Goal: Information Seeking & Learning: Learn about a topic

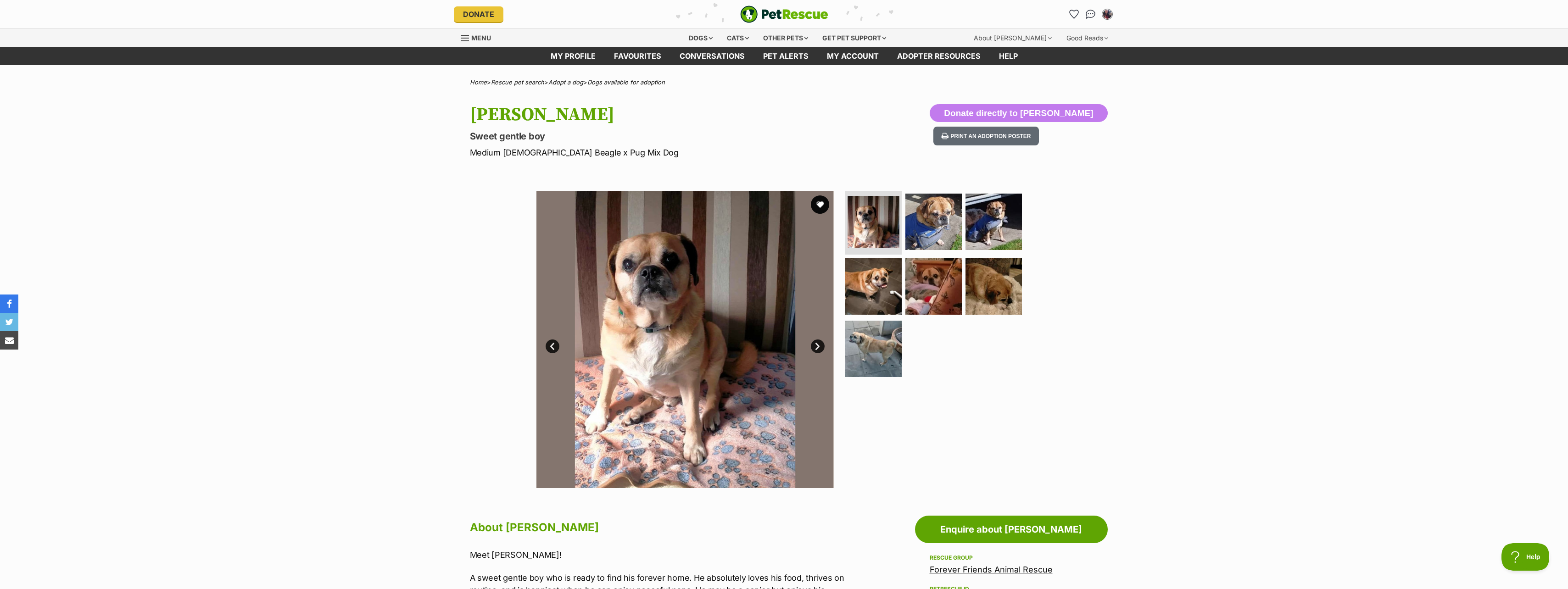
click at [815, 348] on link "Next" at bounding box center [817, 346] width 14 height 14
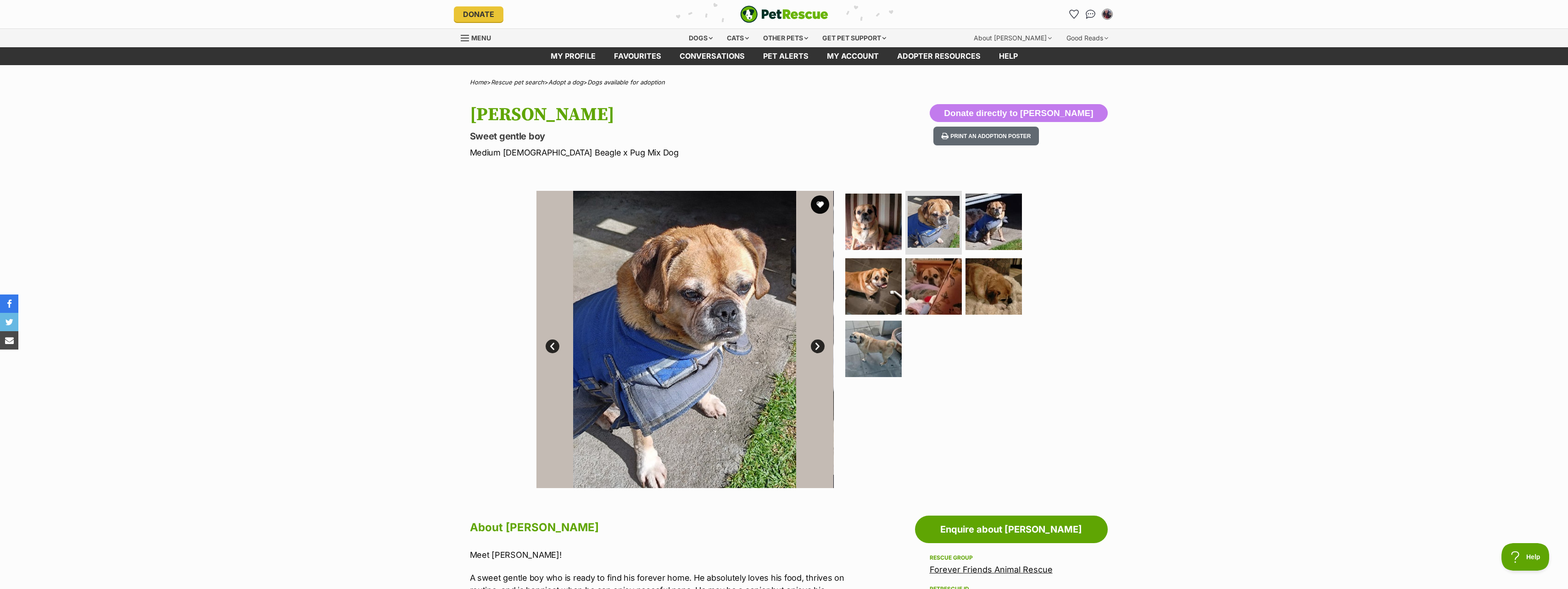
click at [814, 343] on link "Next" at bounding box center [817, 346] width 14 height 14
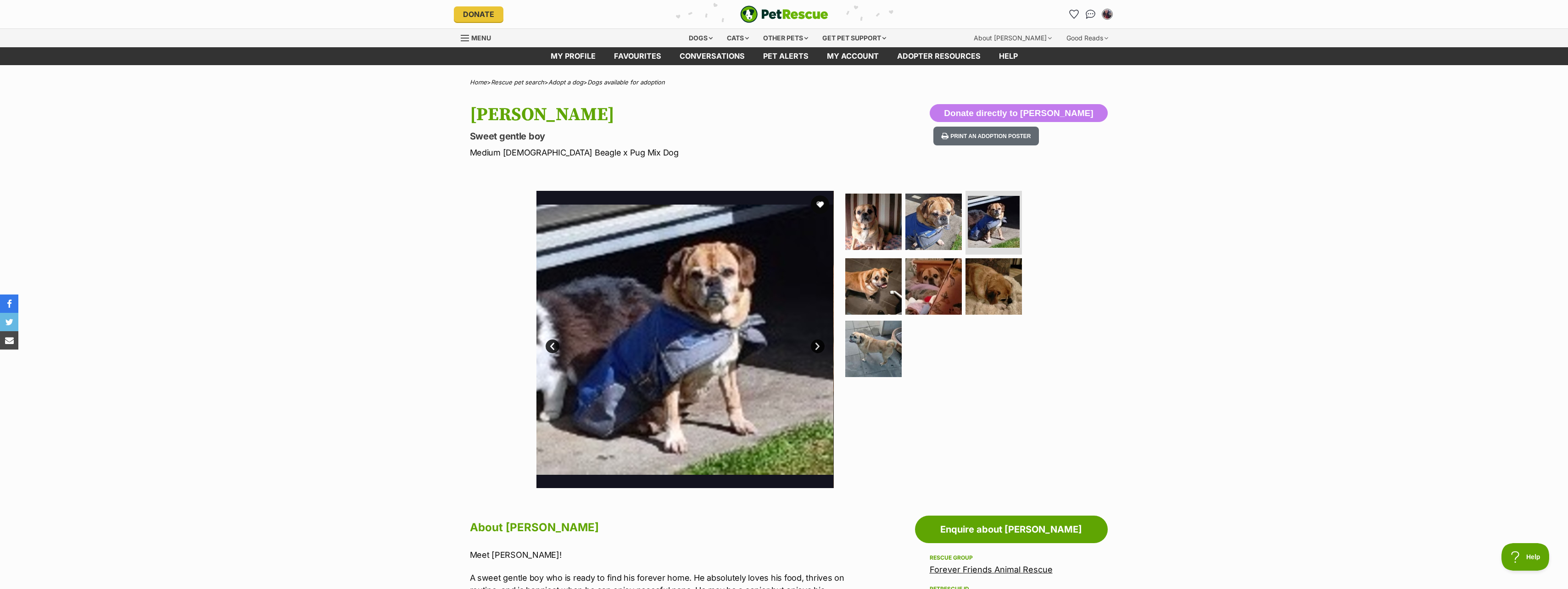
click at [816, 342] on link "Next" at bounding box center [817, 346] width 14 height 14
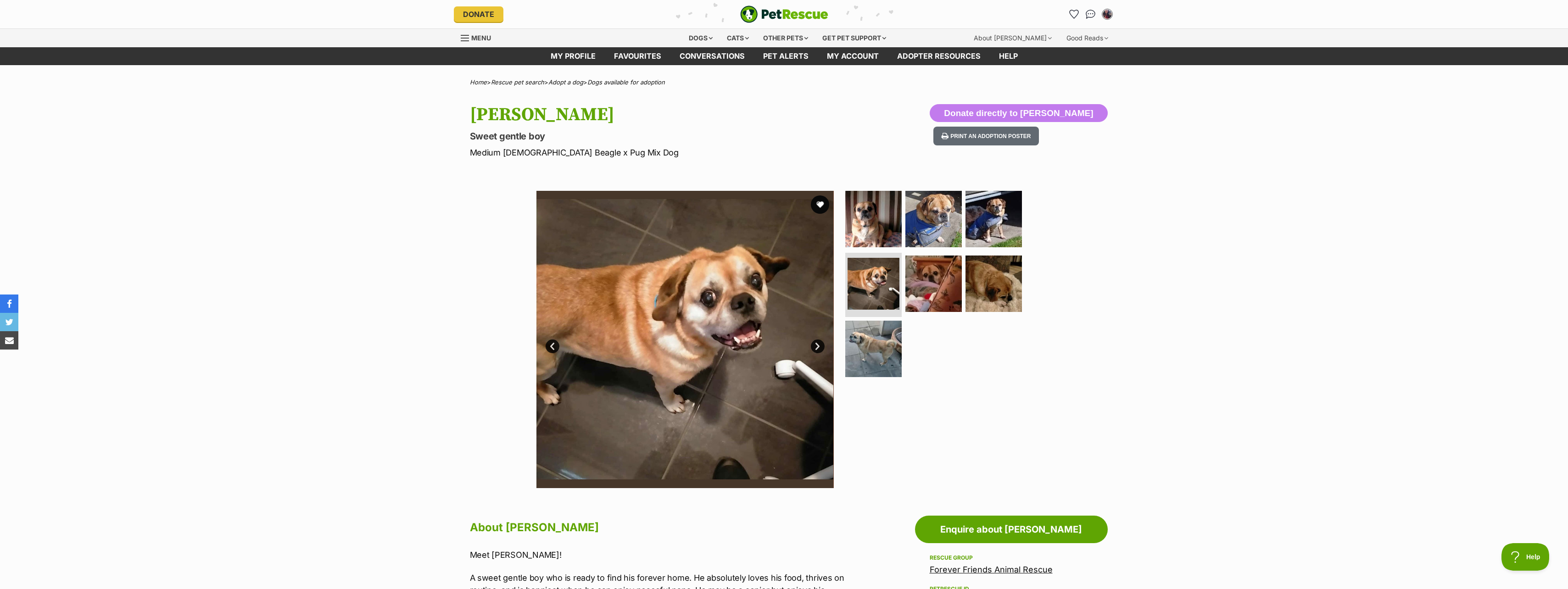
click at [817, 344] on link "Next" at bounding box center [817, 346] width 14 height 14
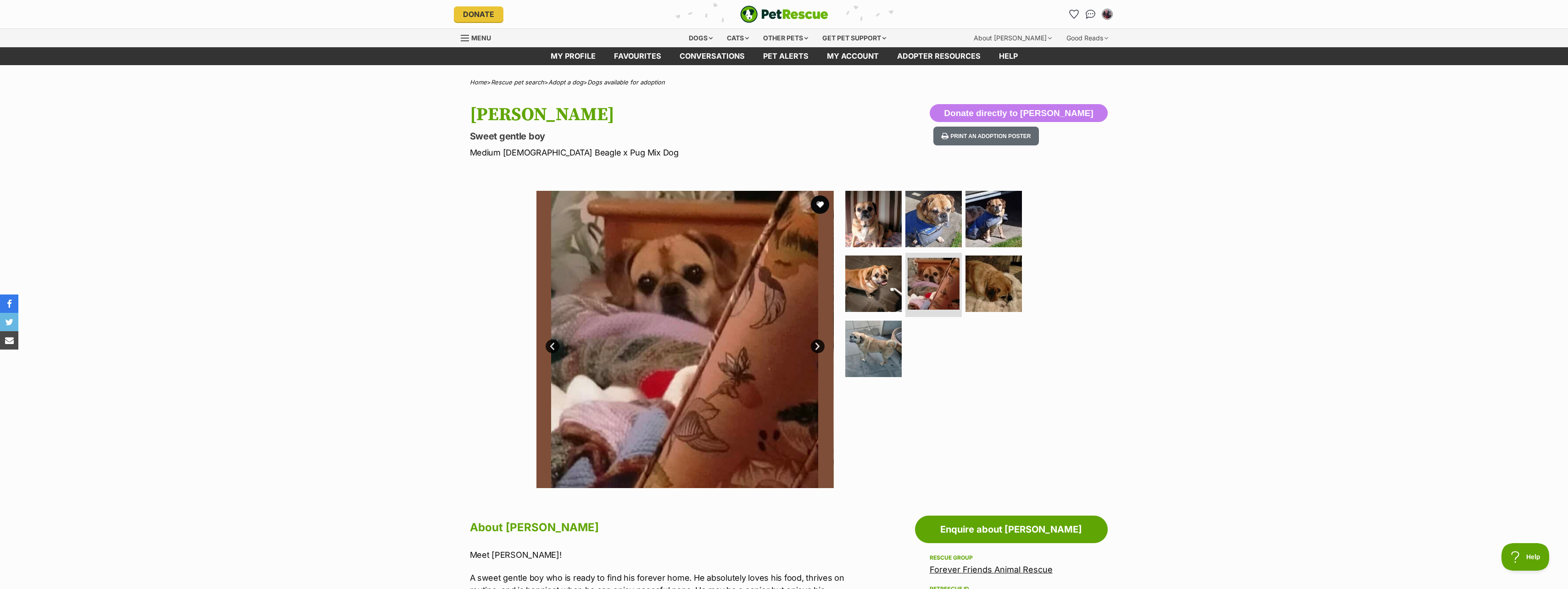
click at [817, 344] on link "Next" at bounding box center [817, 346] width 14 height 14
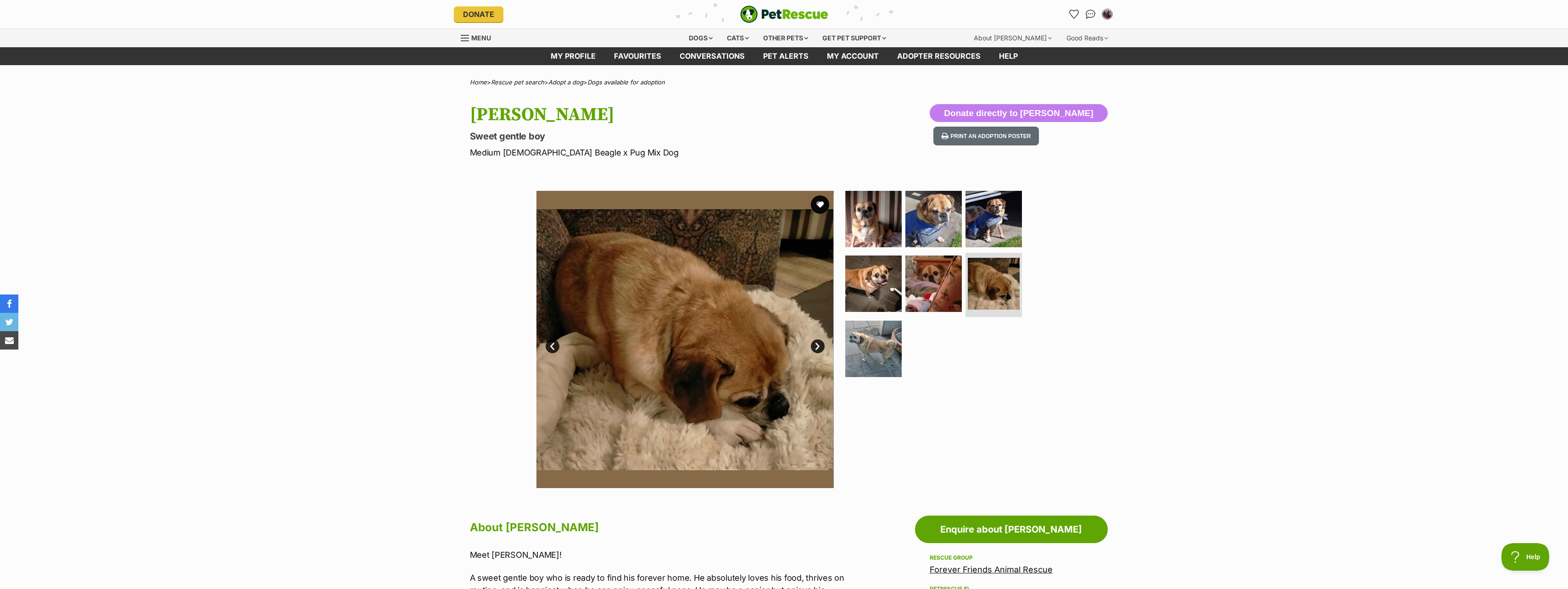
click at [817, 344] on link "Next" at bounding box center [817, 346] width 14 height 14
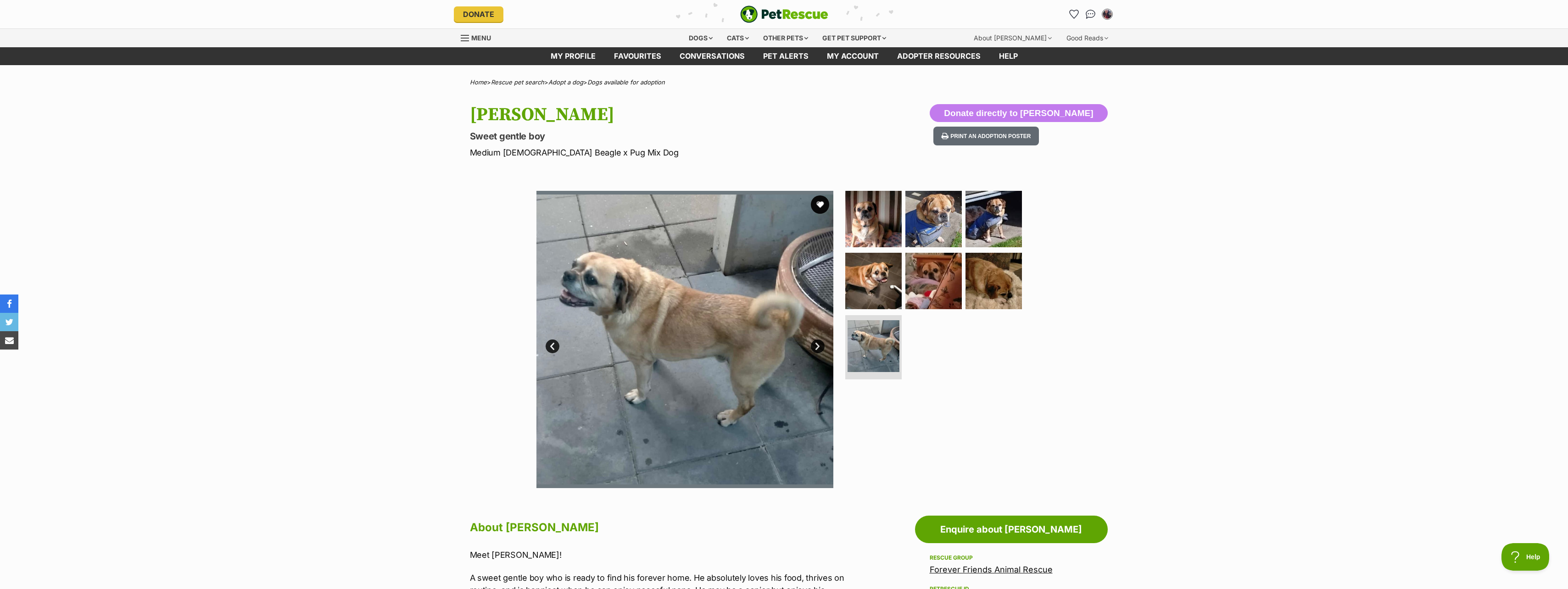
click at [821, 345] on link "Next" at bounding box center [817, 346] width 14 height 14
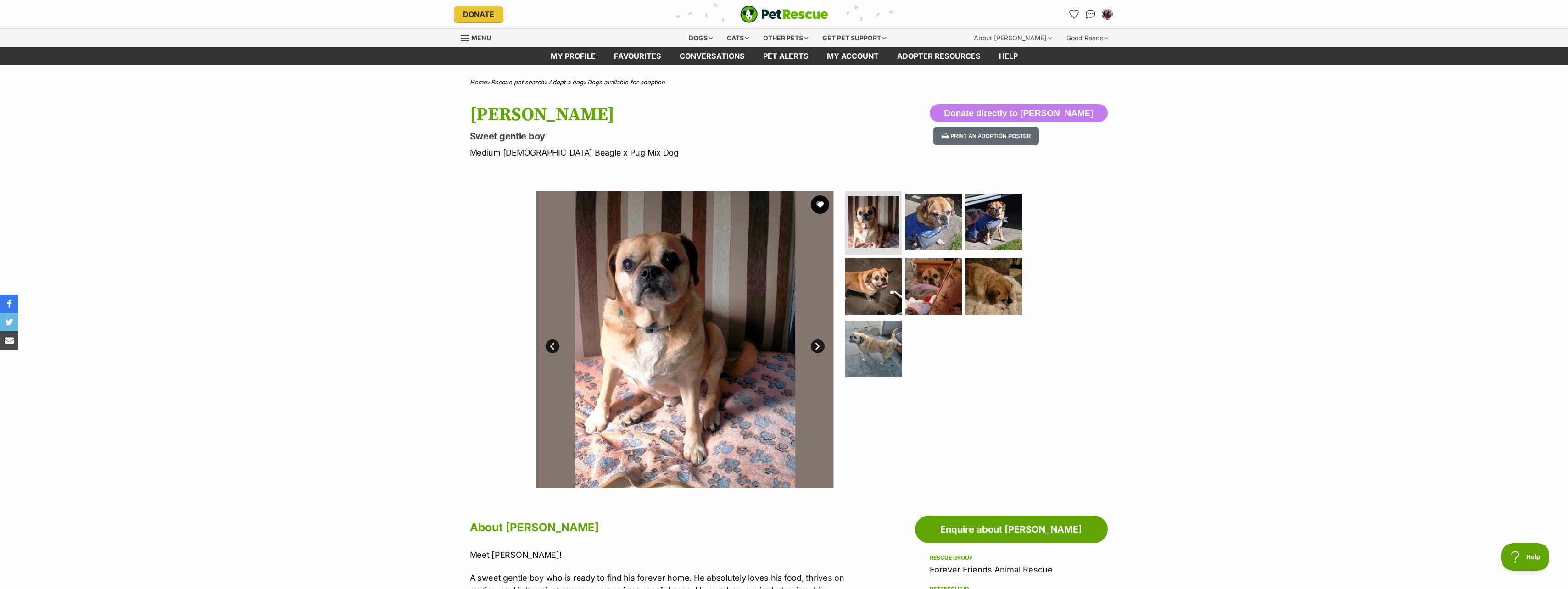
click at [816, 347] on link "Next" at bounding box center [817, 346] width 14 height 14
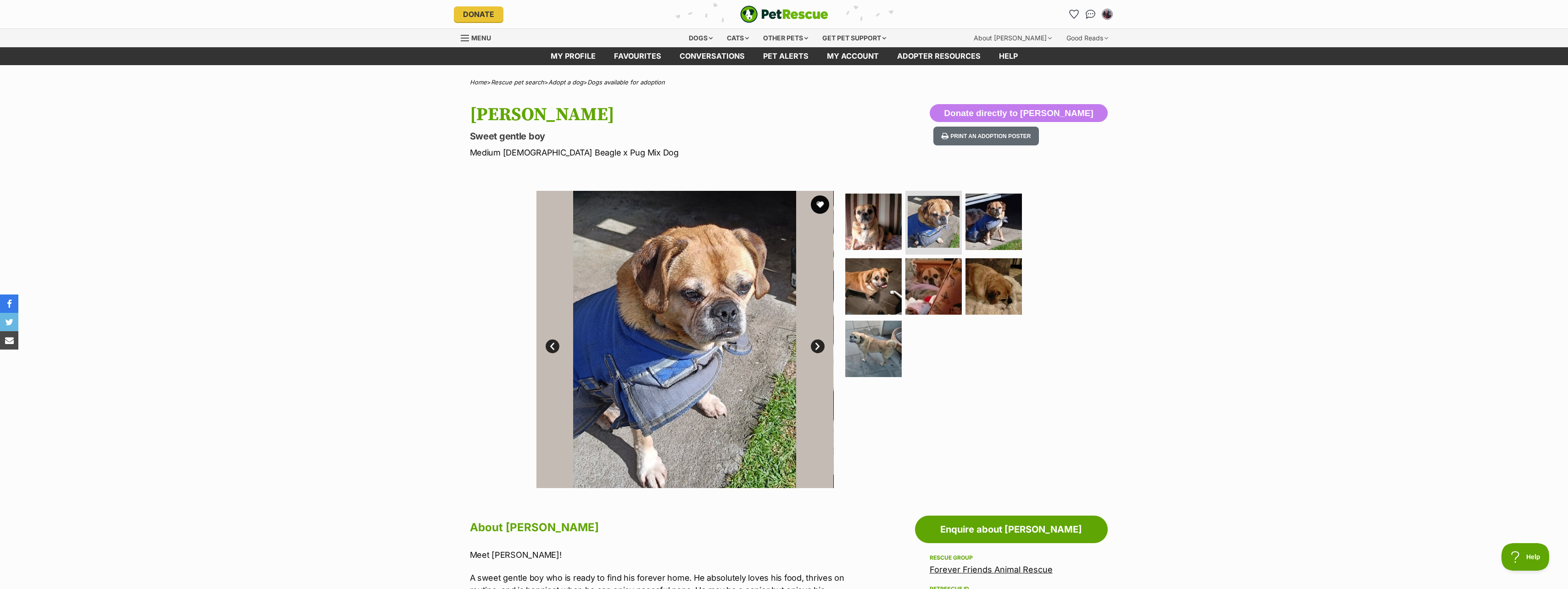
click at [817, 345] on link "Next" at bounding box center [817, 346] width 14 height 14
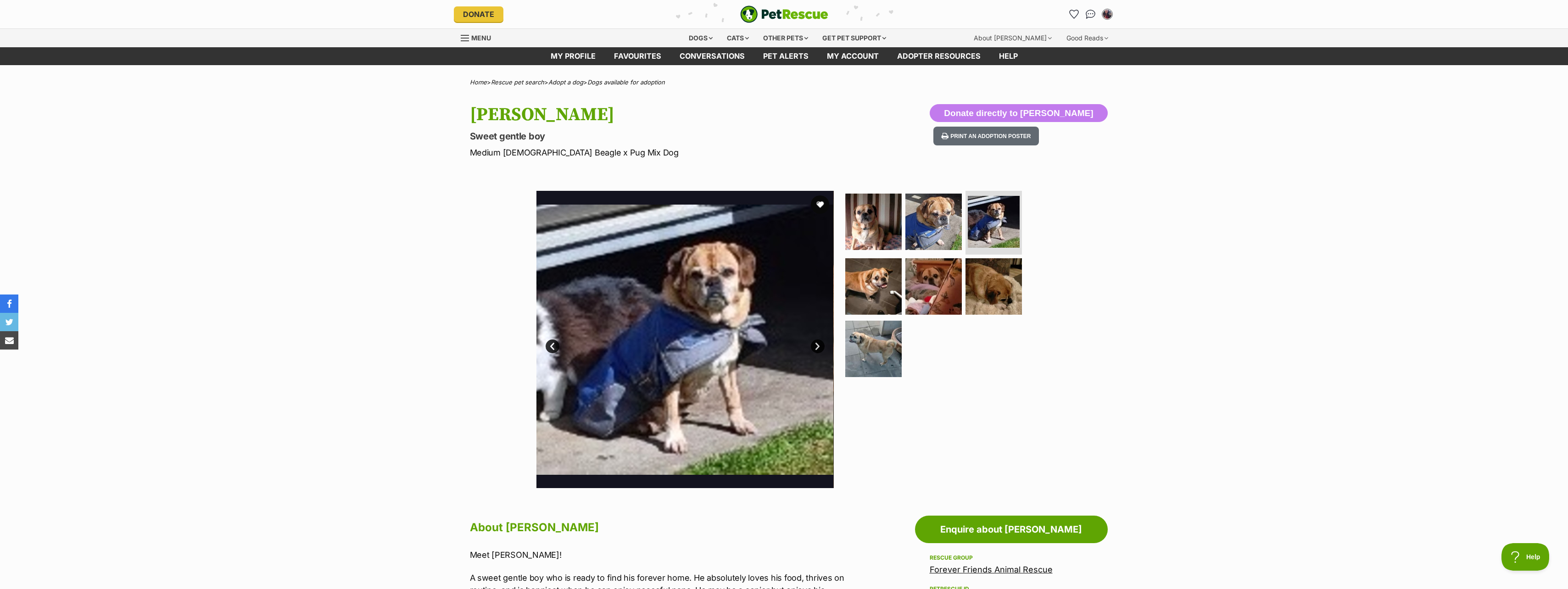
click at [817, 342] on link "Next" at bounding box center [817, 346] width 14 height 14
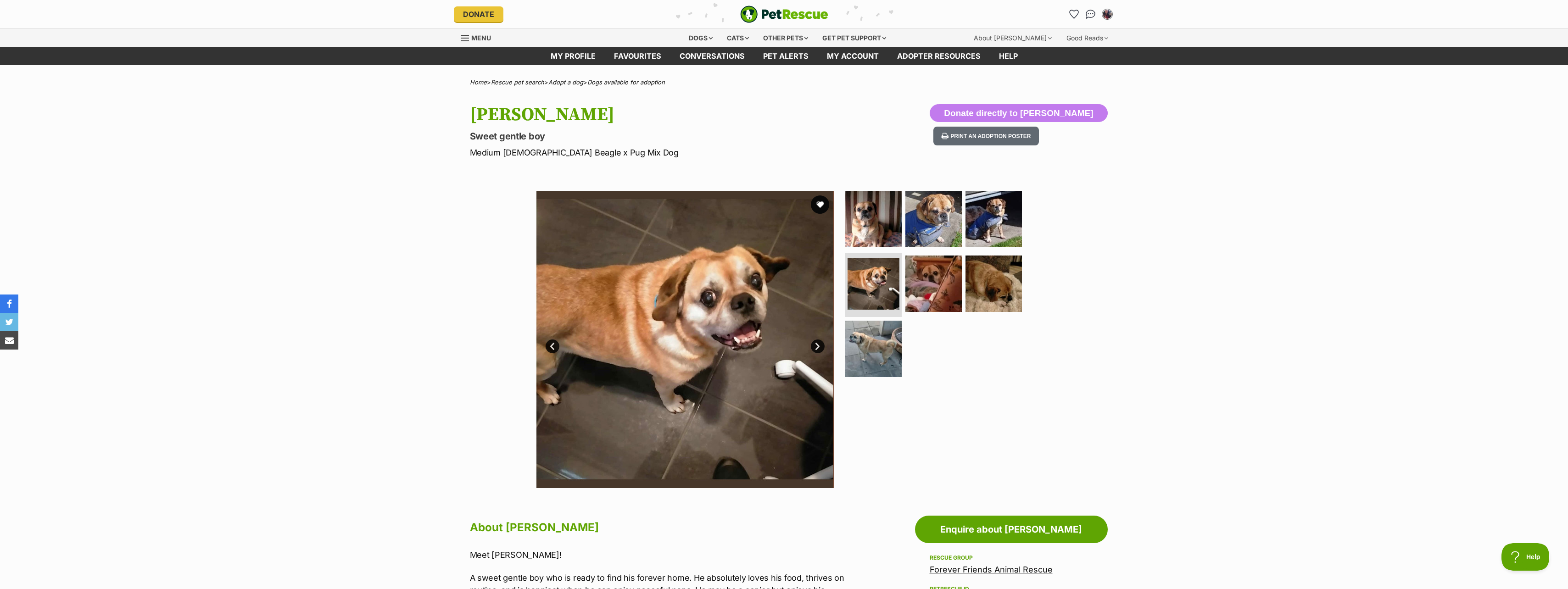
click at [817, 342] on link "Next" at bounding box center [817, 346] width 14 height 14
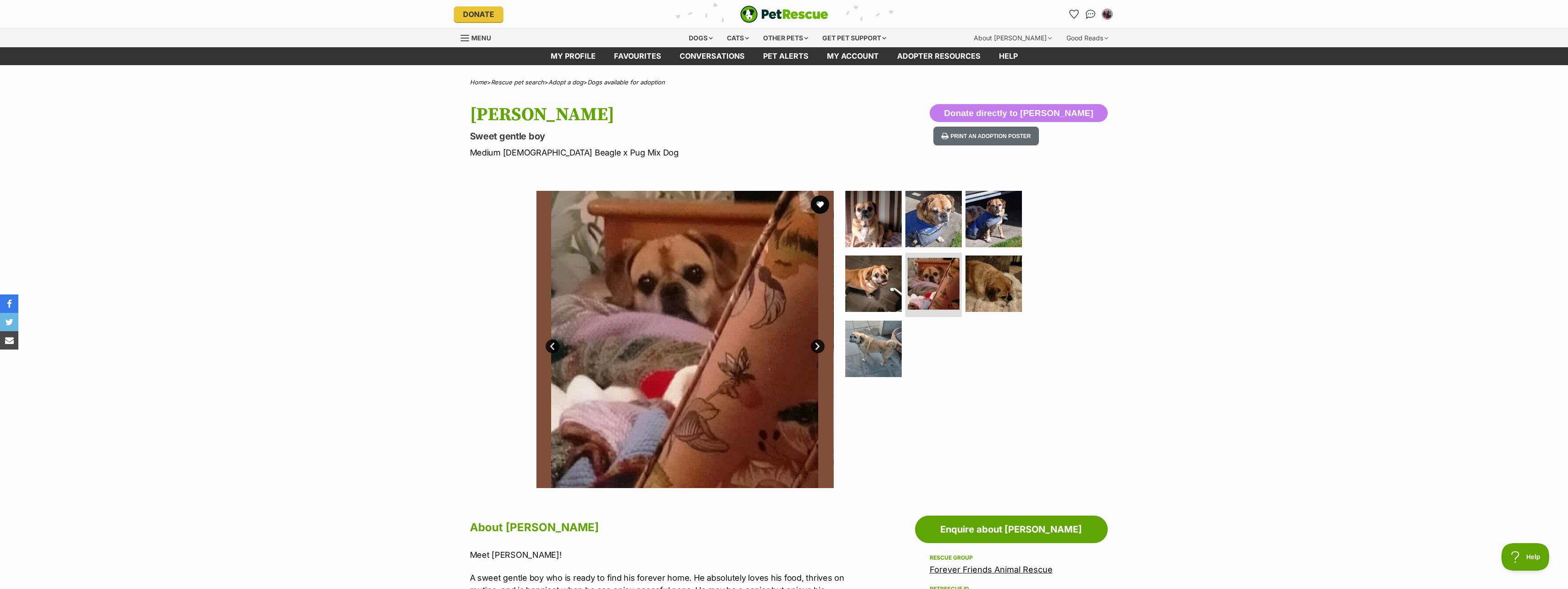
drag, startPoint x: 823, startPoint y: 351, endPoint x: 814, endPoint y: 347, distance: 9.8
click at [819, 349] on link "Next" at bounding box center [817, 346] width 14 height 14
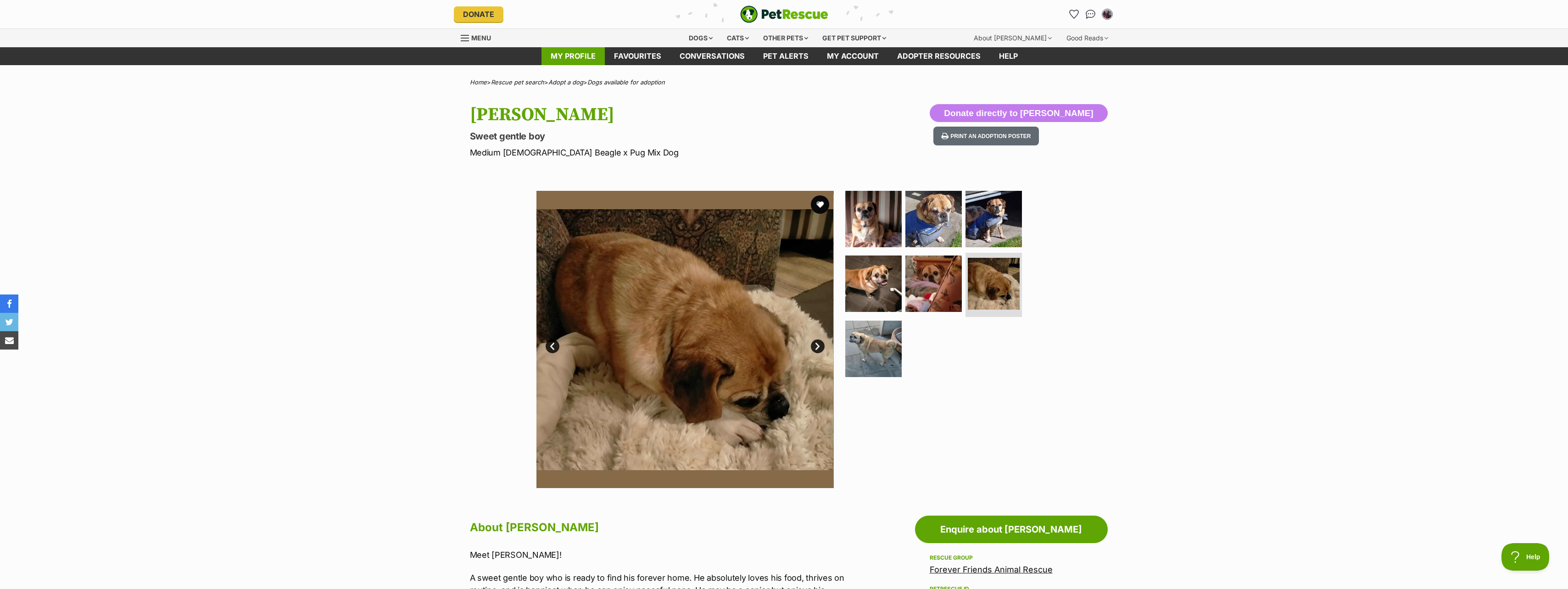
click at [562, 59] on link "My profile" at bounding box center [573, 57] width 63 height 18
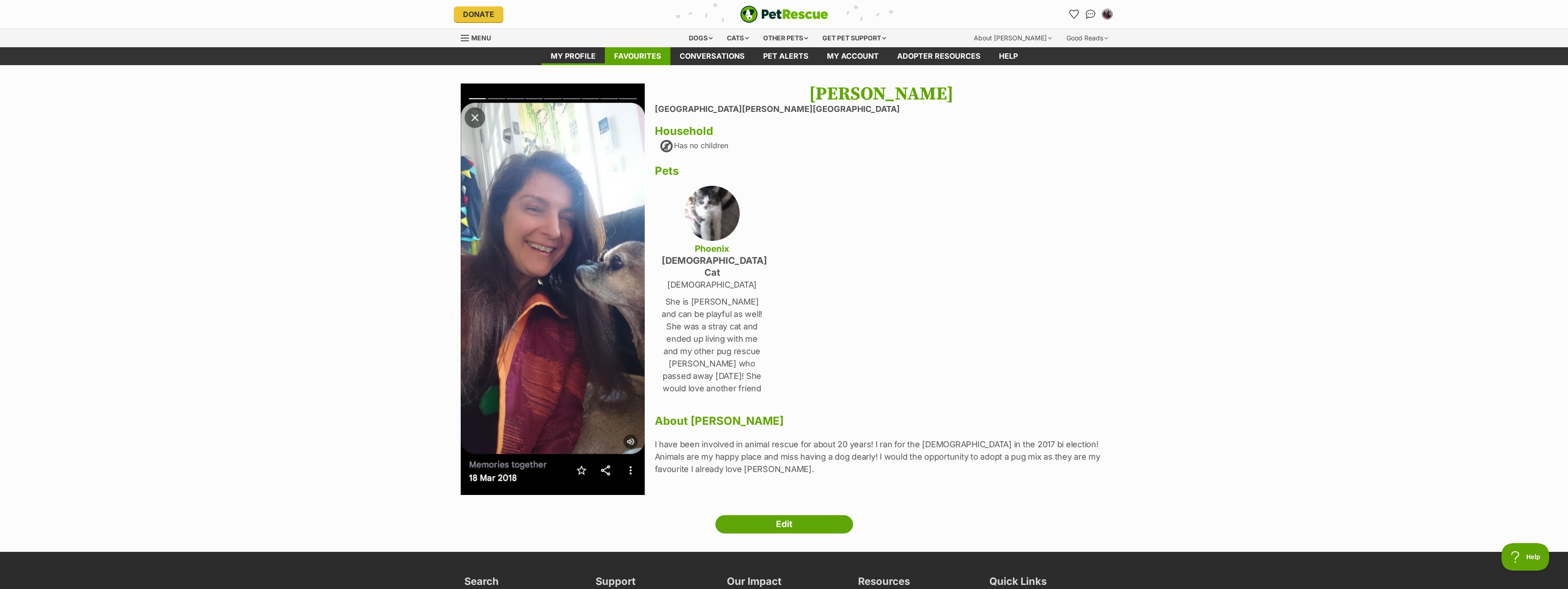
click at [637, 55] on link "Favourites" at bounding box center [638, 57] width 66 height 18
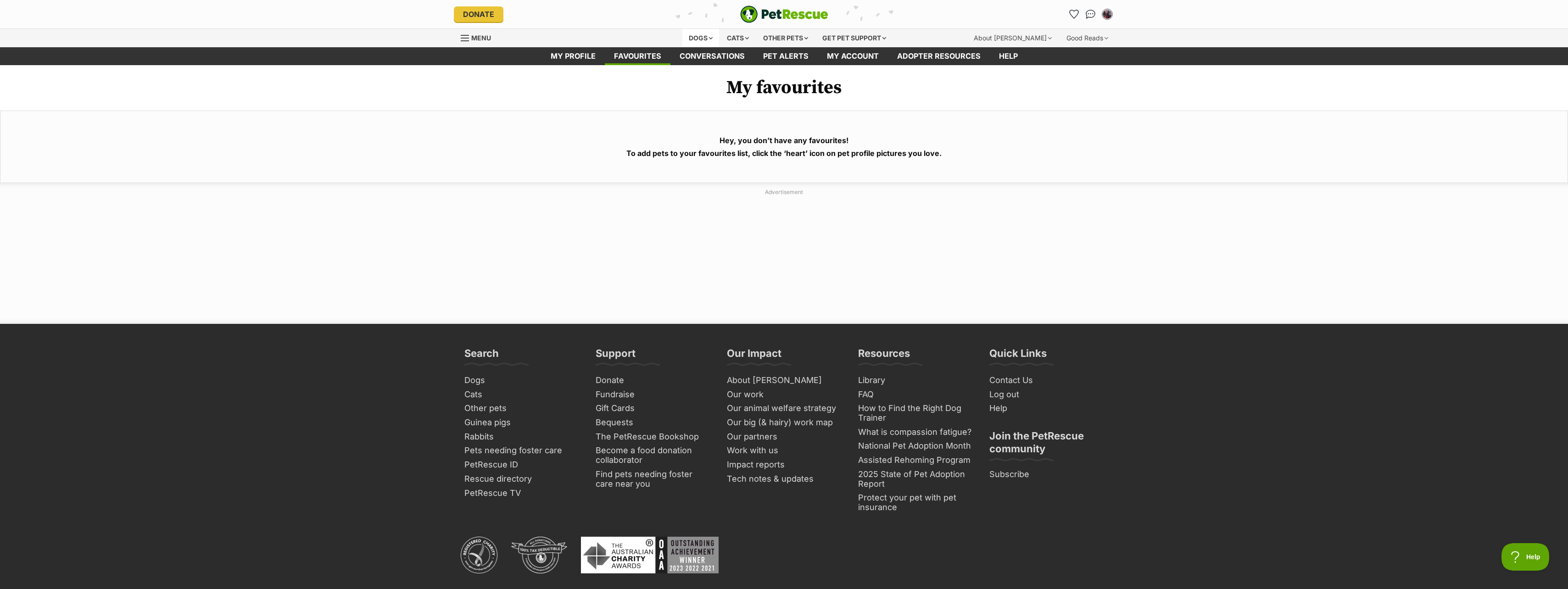
click at [706, 38] on div "Dogs" at bounding box center [701, 38] width 37 height 18
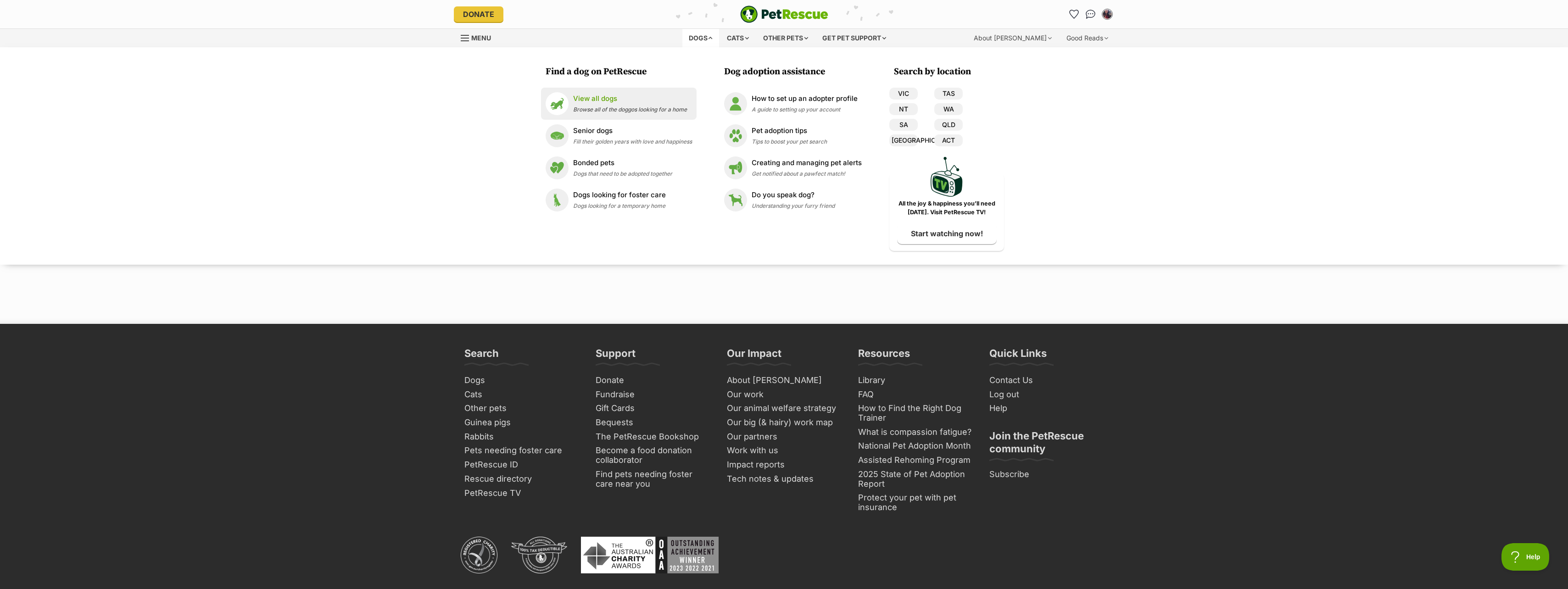
click at [595, 103] on p "View all dogs" at bounding box center [630, 99] width 114 height 11
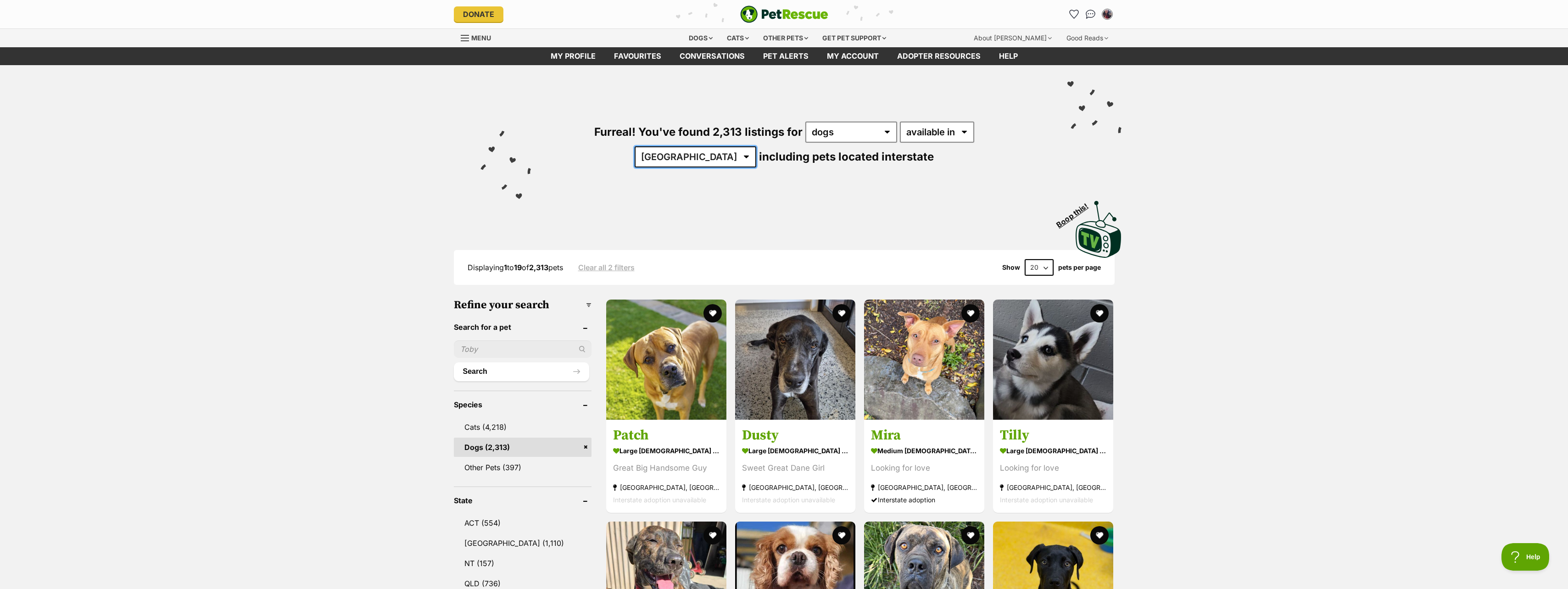
drag, startPoint x: 1002, startPoint y: 133, endPoint x: 992, endPoint y: 136, distance: 10.4
click at [756, 147] on select "Australia ACT NSW NT QLD SA TAS VIC WA" at bounding box center [695, 157] width 122 height 21
select select "VIC"
click at [756, 147] on select "Australia ACT NSW NT QLD SA TAS VIC WA" at bounding box center [695, 157] width 122 height 21
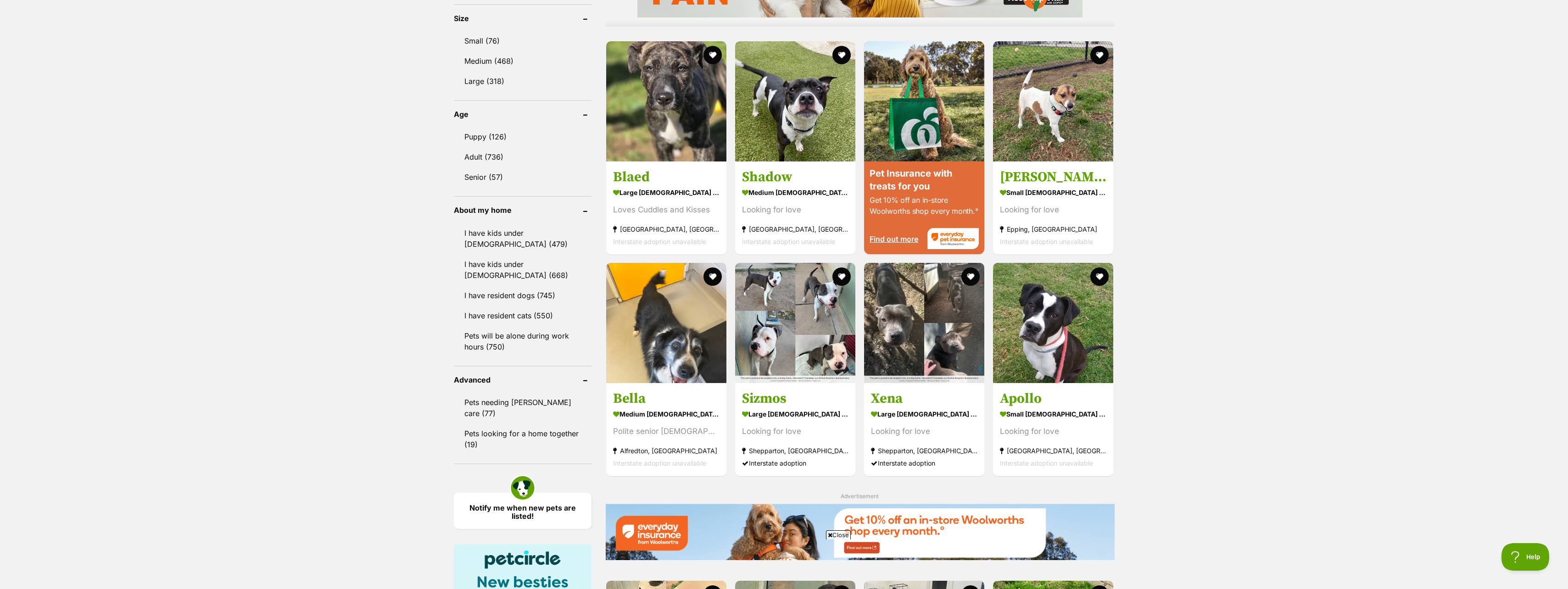
scroll to position [840, 0]
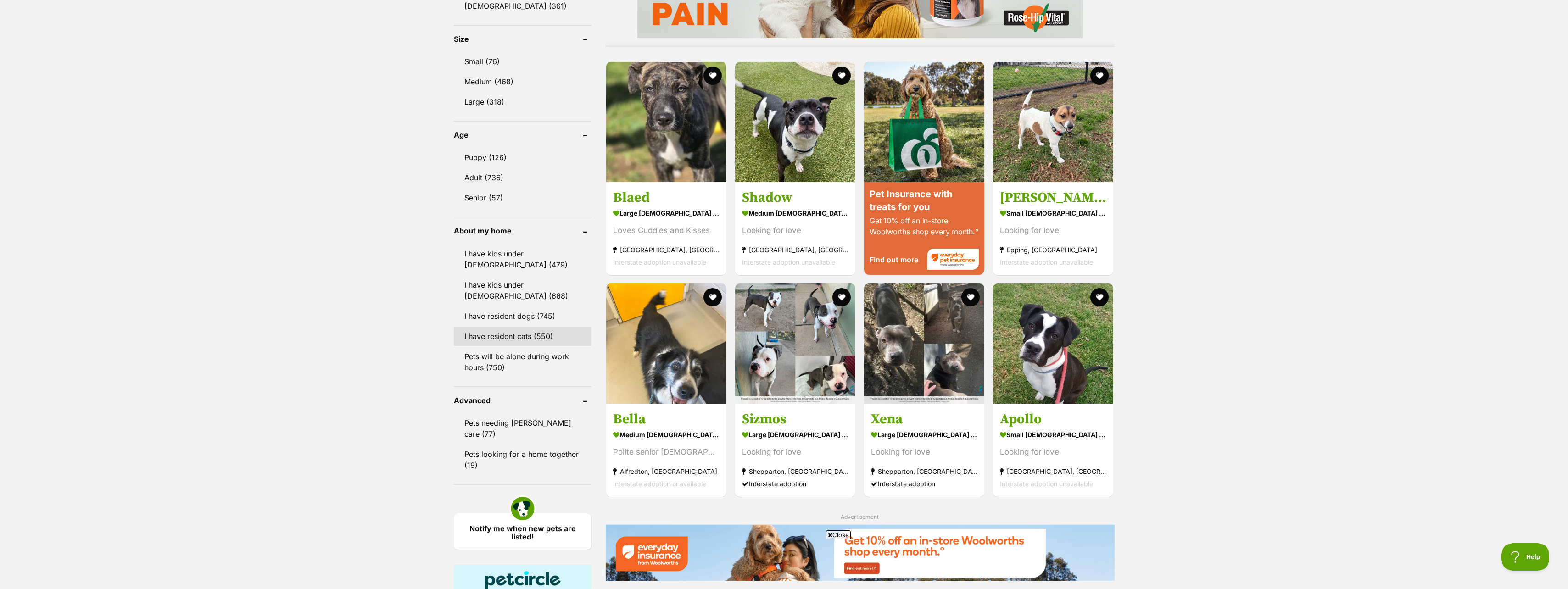
click at [486, 333] on link "I have resident cats (550)" at bounding box center [522, 335] width 137 height 19
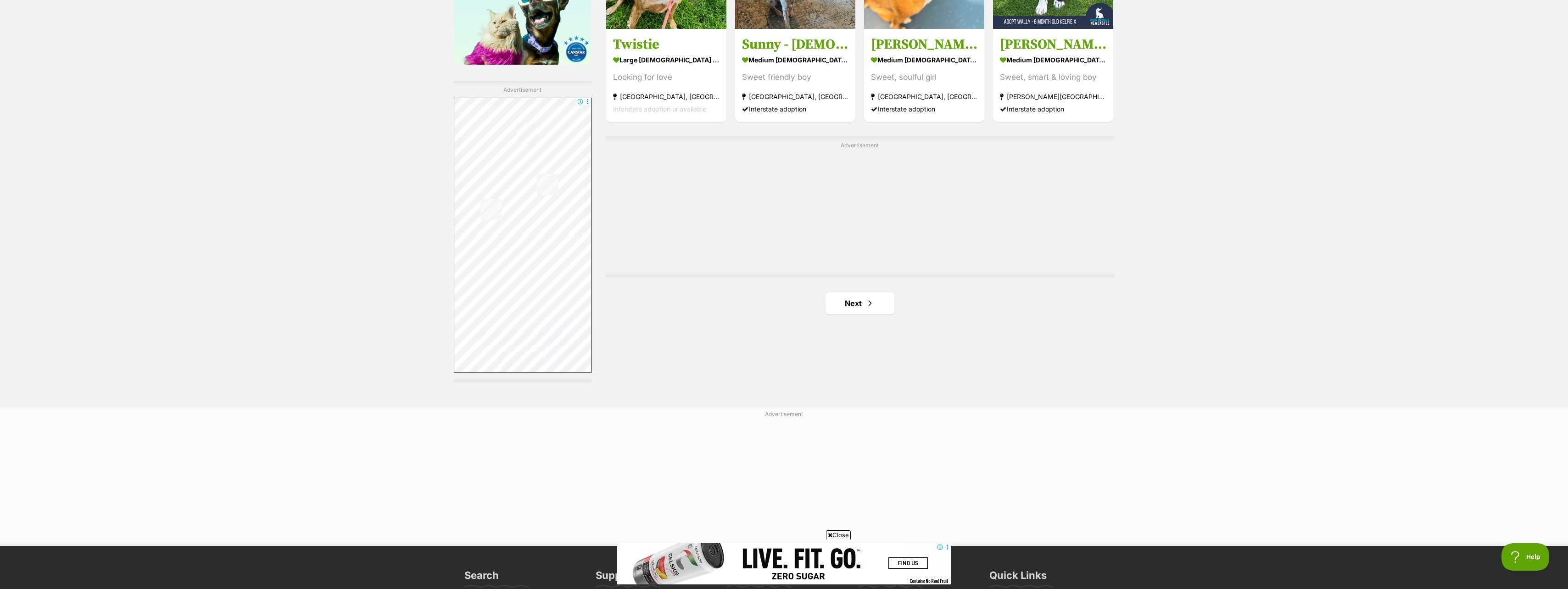
scroll to position [1531, 0]
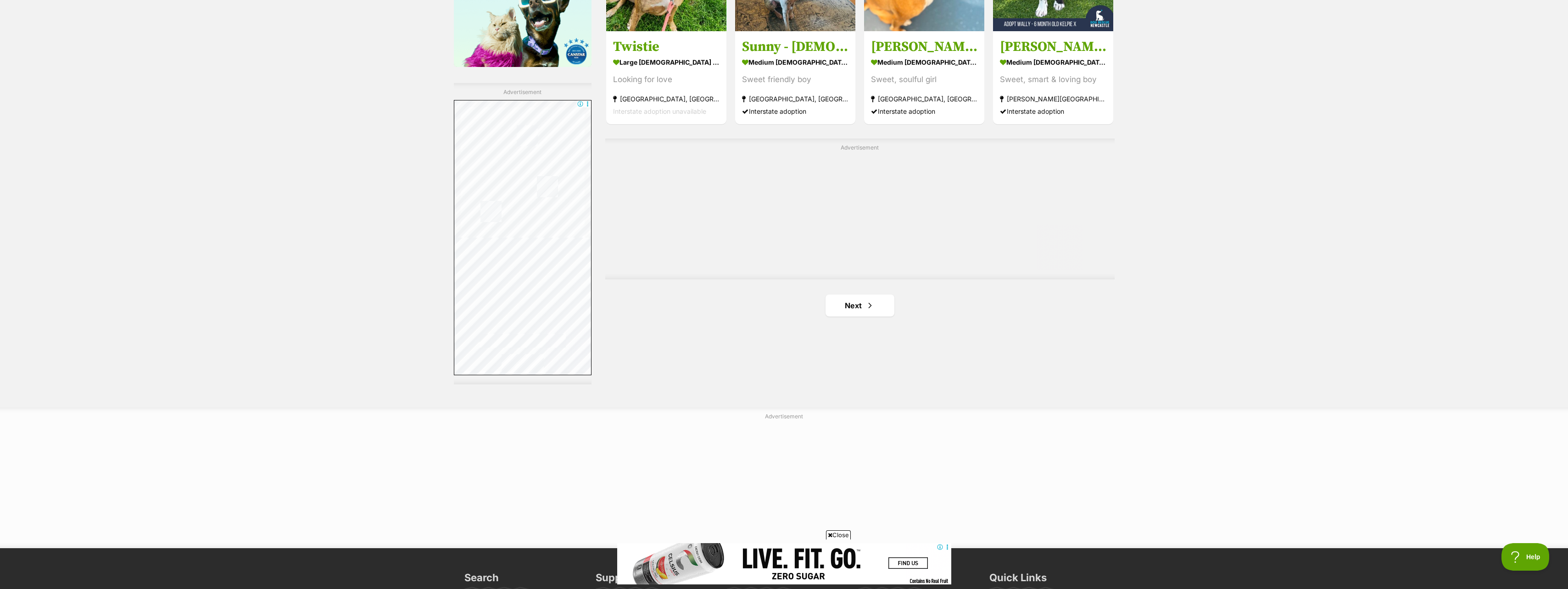
click at [872, 308] on span "Next page" at bounding box center [870, 305] width 9 height 11
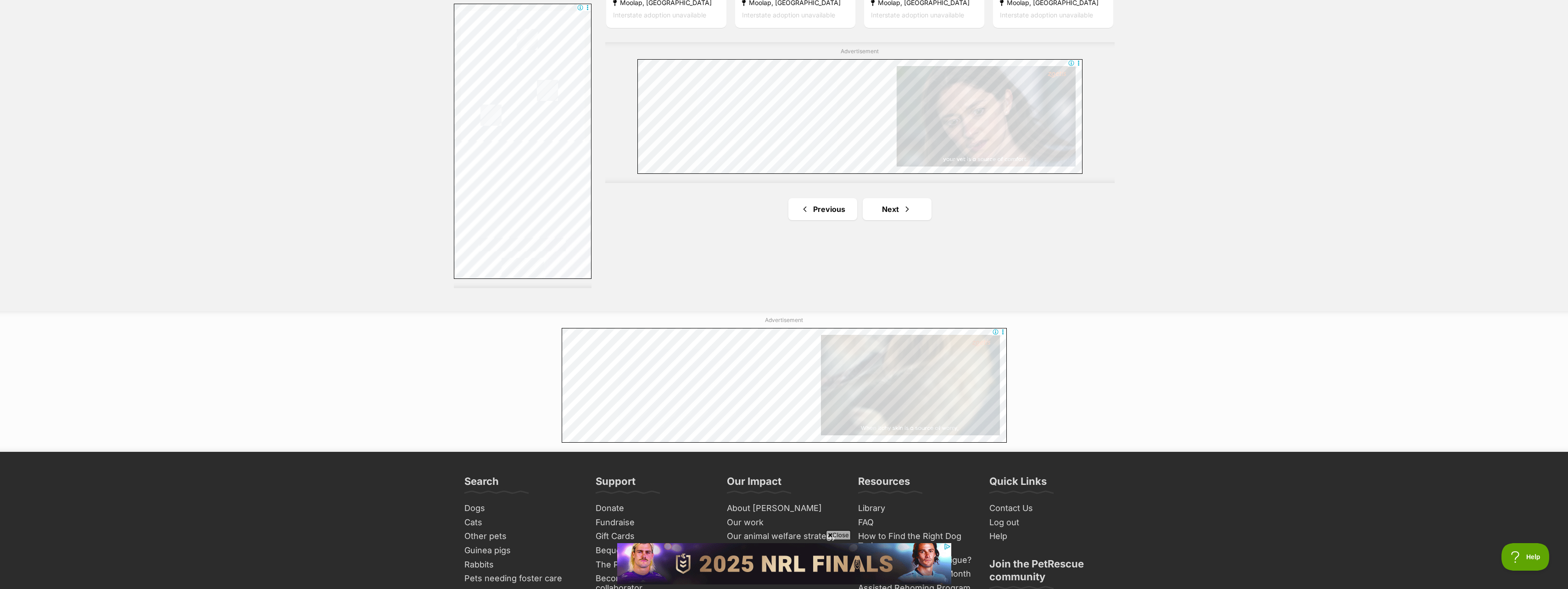
scroll to position [1629, 0]
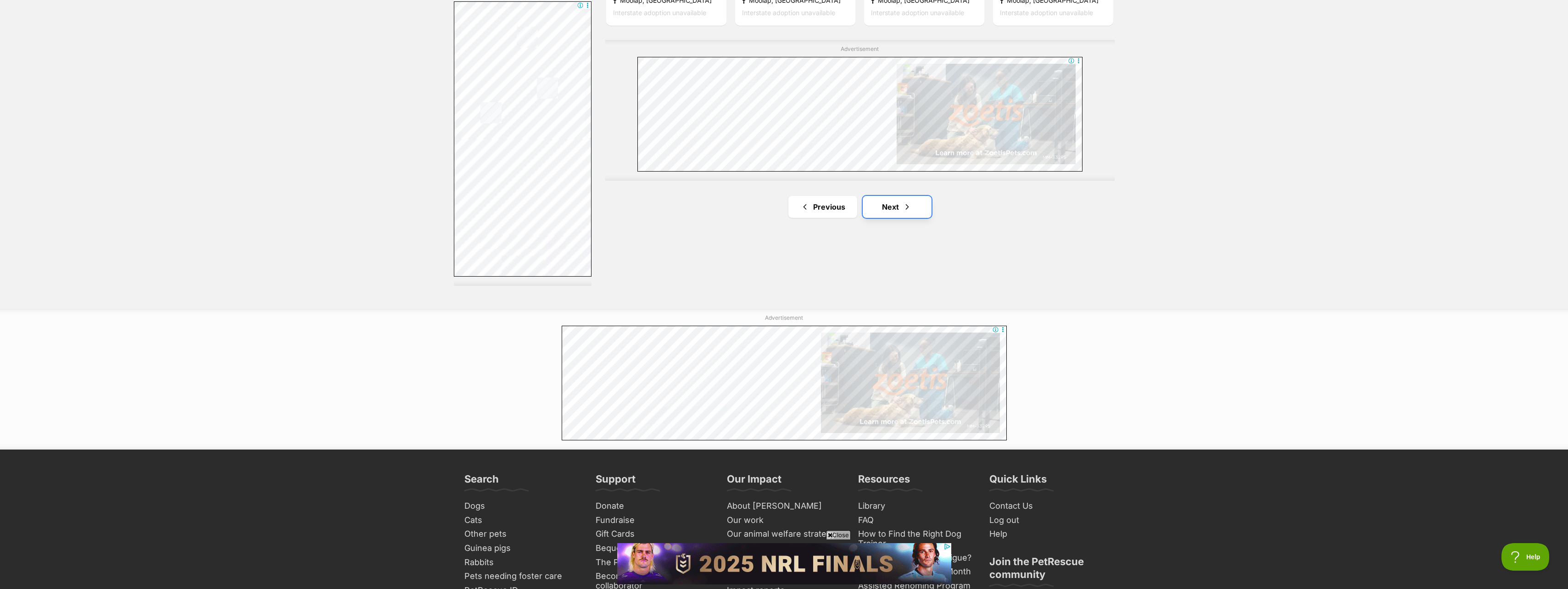
click at [895, 209] on link "Next" at bounding box center [896, 207] width 69 height 22
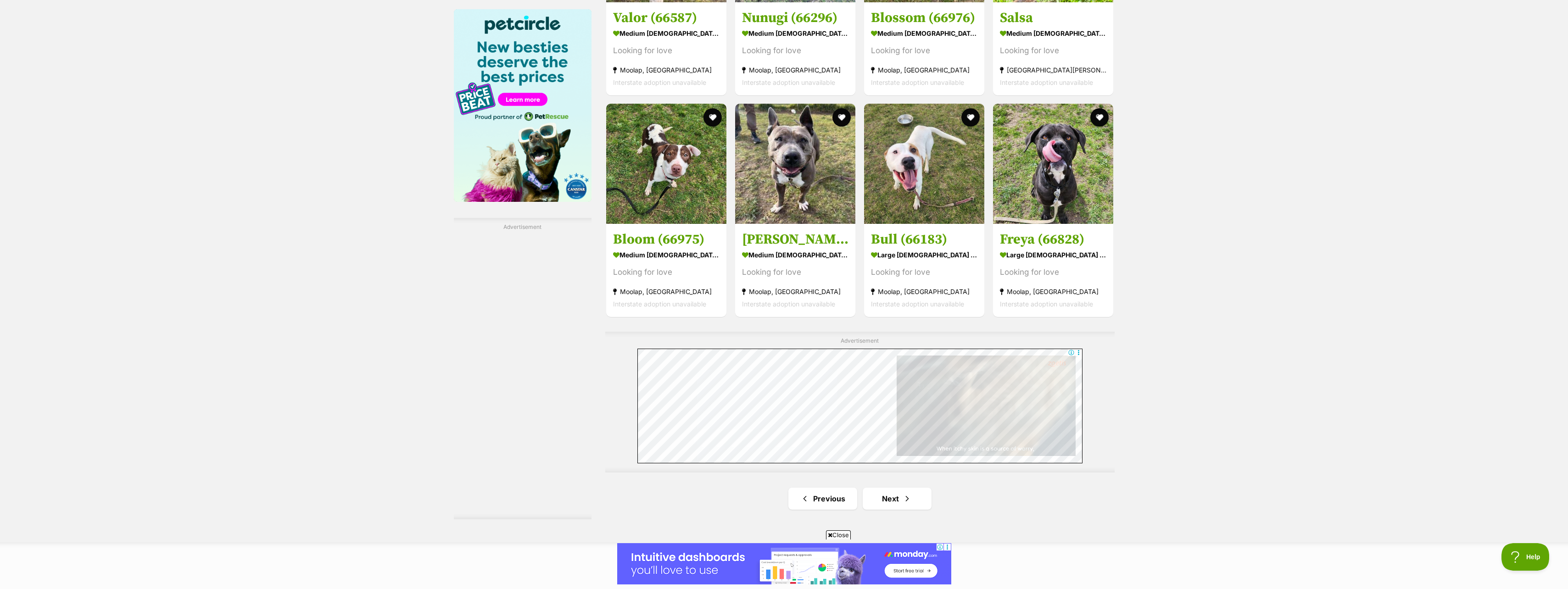
scroll to position [1511, 0]
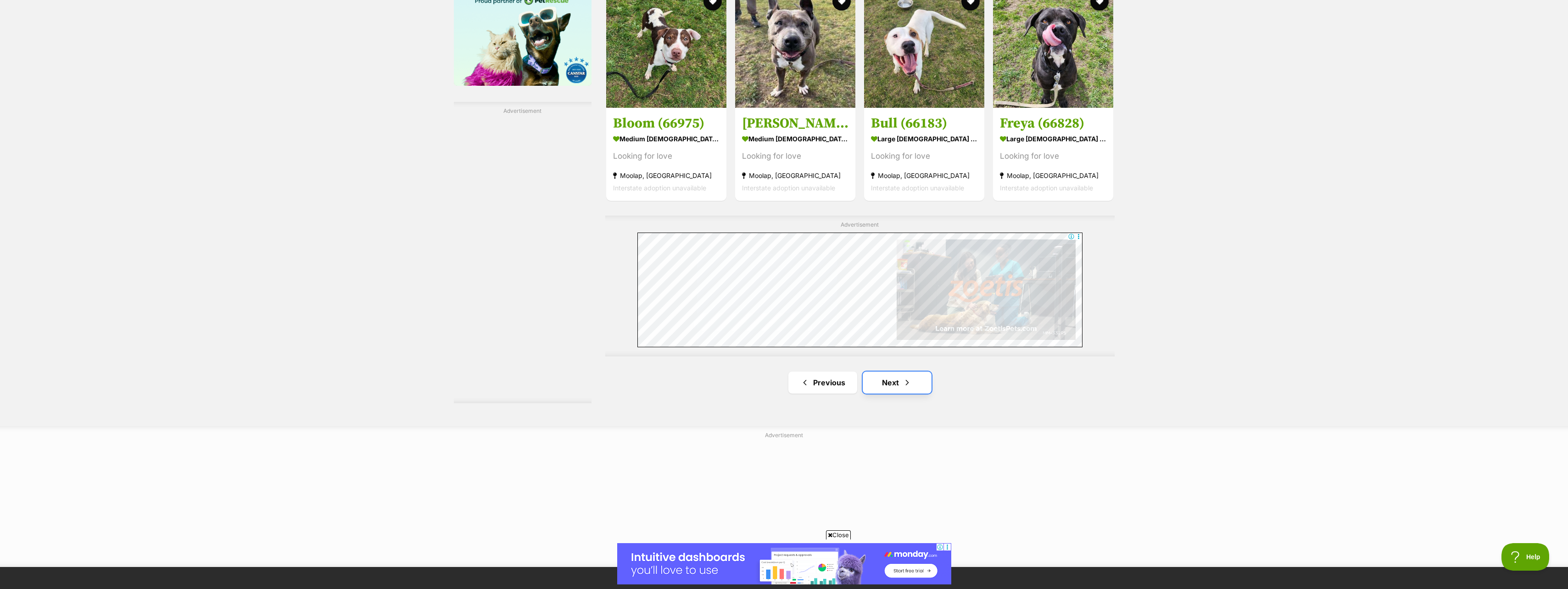
click at [894, 384] on link "Next" at bounding box center [896, 383] width 69 height 22
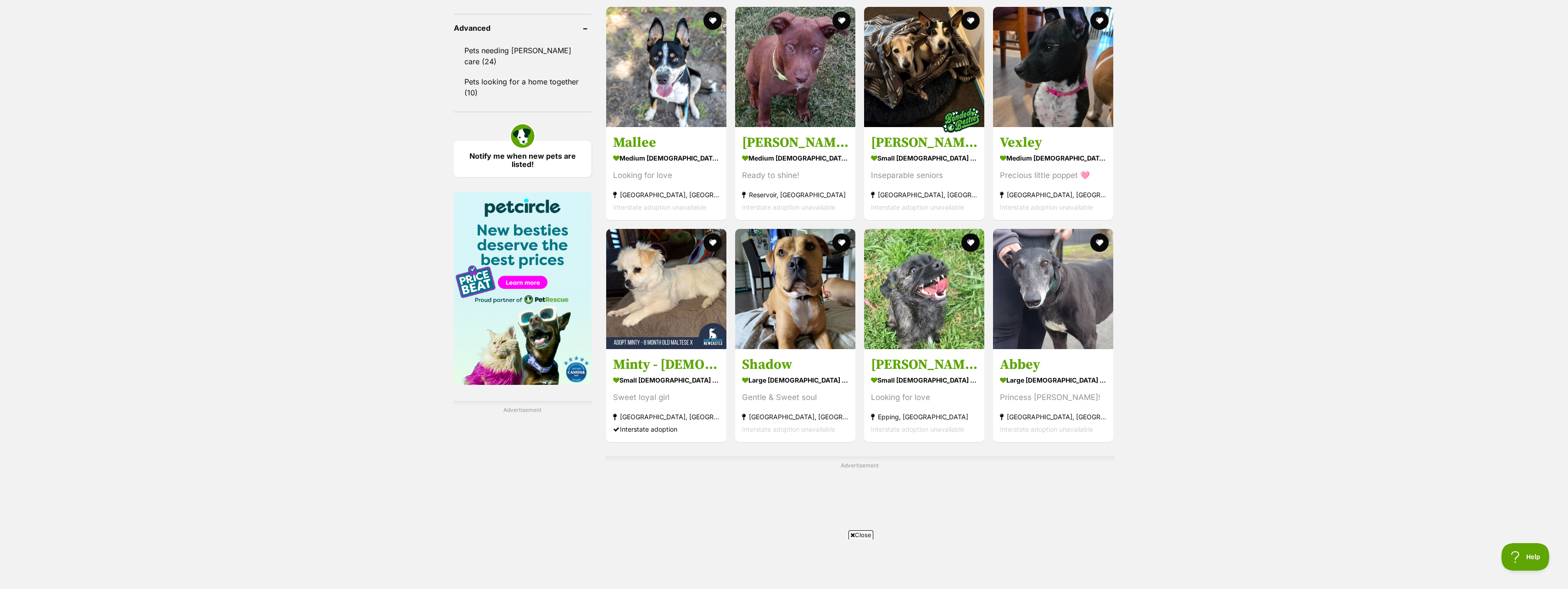
scroll to position [1233, 0]
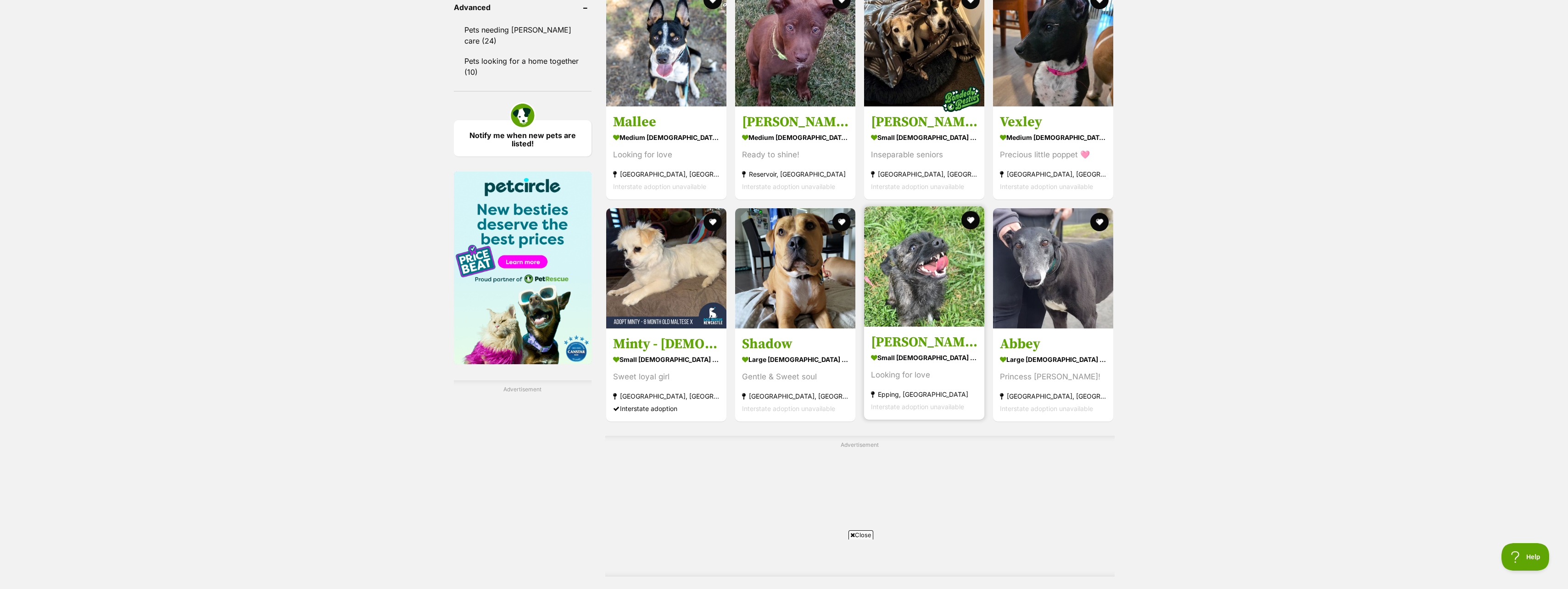
click at [909, 319] on img at bounding box center [924, 266] width 120 height 120
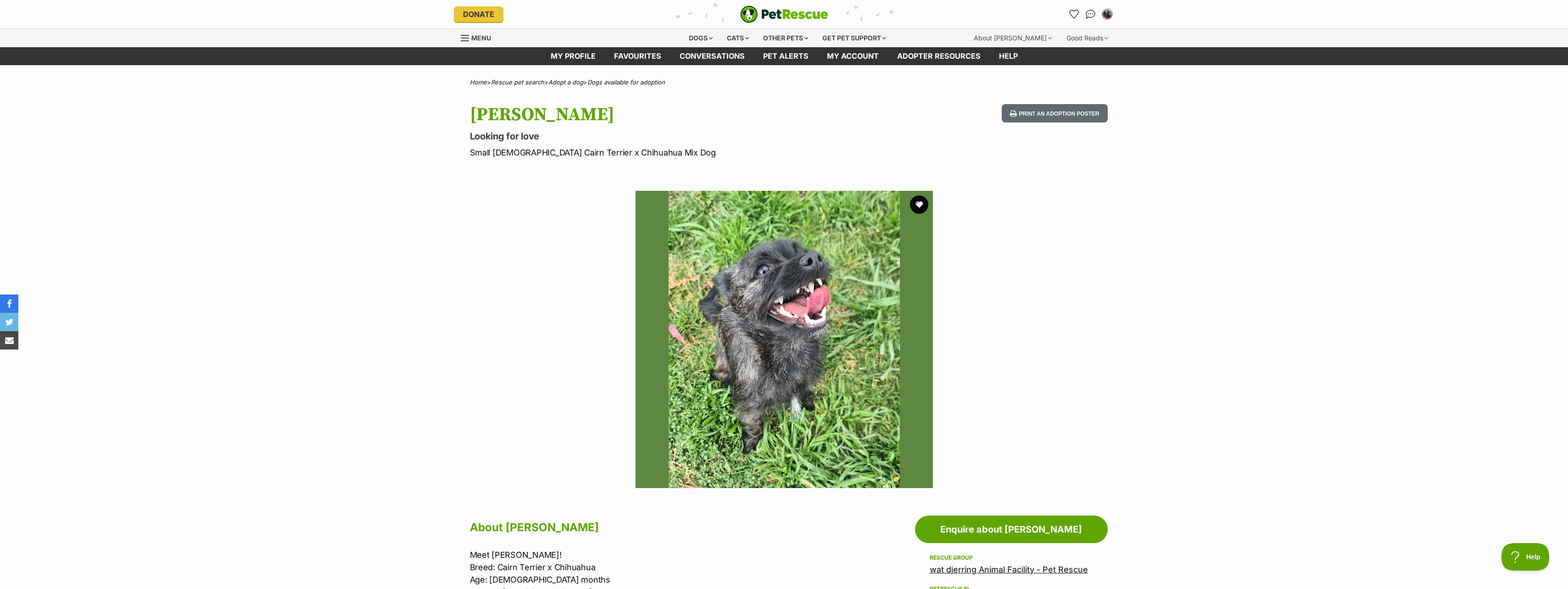
drag, startPoint x: 1560, startPoint y: 115, endPoint x: 1566, endPoint y: 114, distance: 6.1
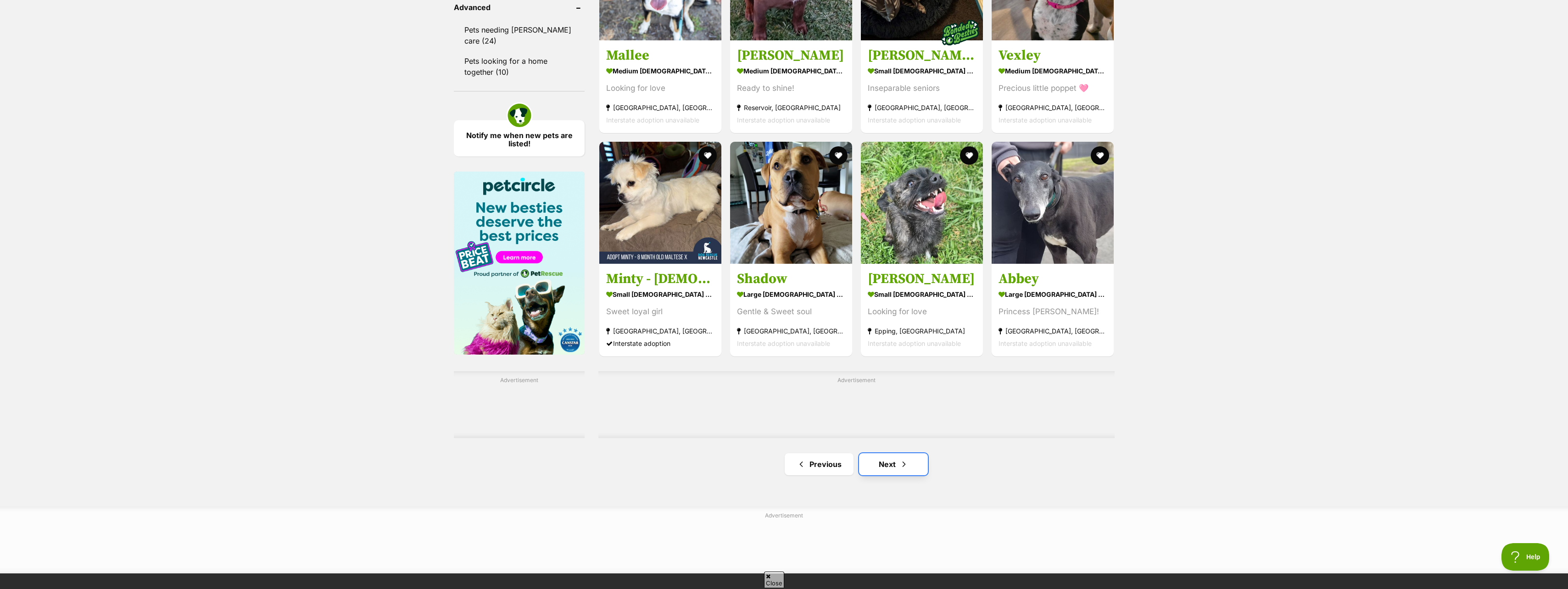
click at [895, 462] on link "Next" at bounding box center [893, 464] width 69 height 22
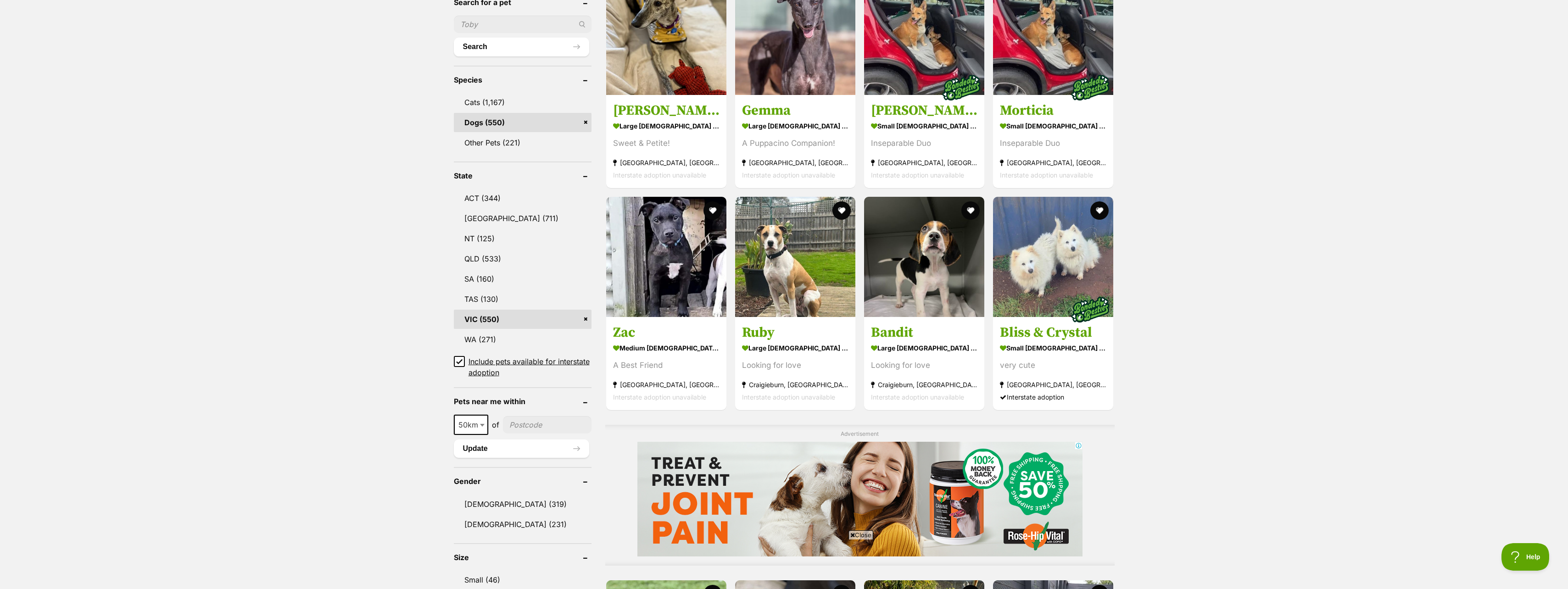
scroll to position [330, 0]
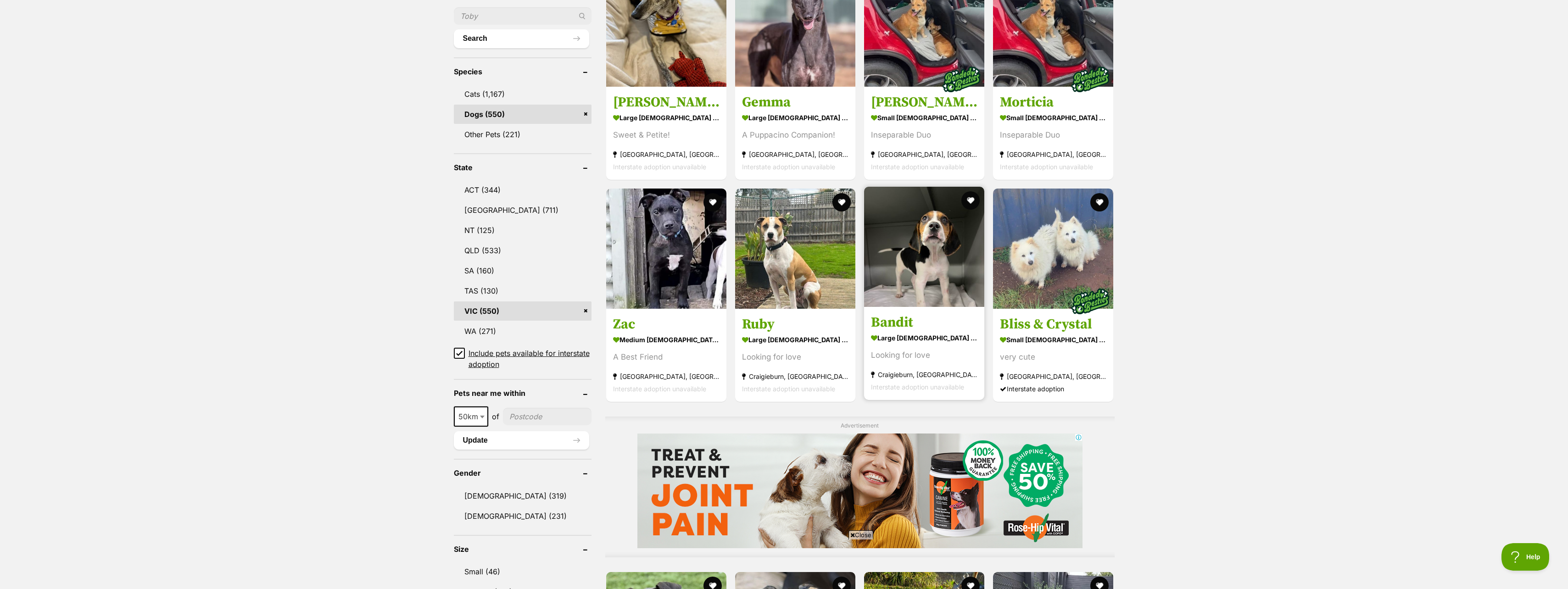
click at [945, 247] on img at bounding box center [924, 246] width 120 height 120
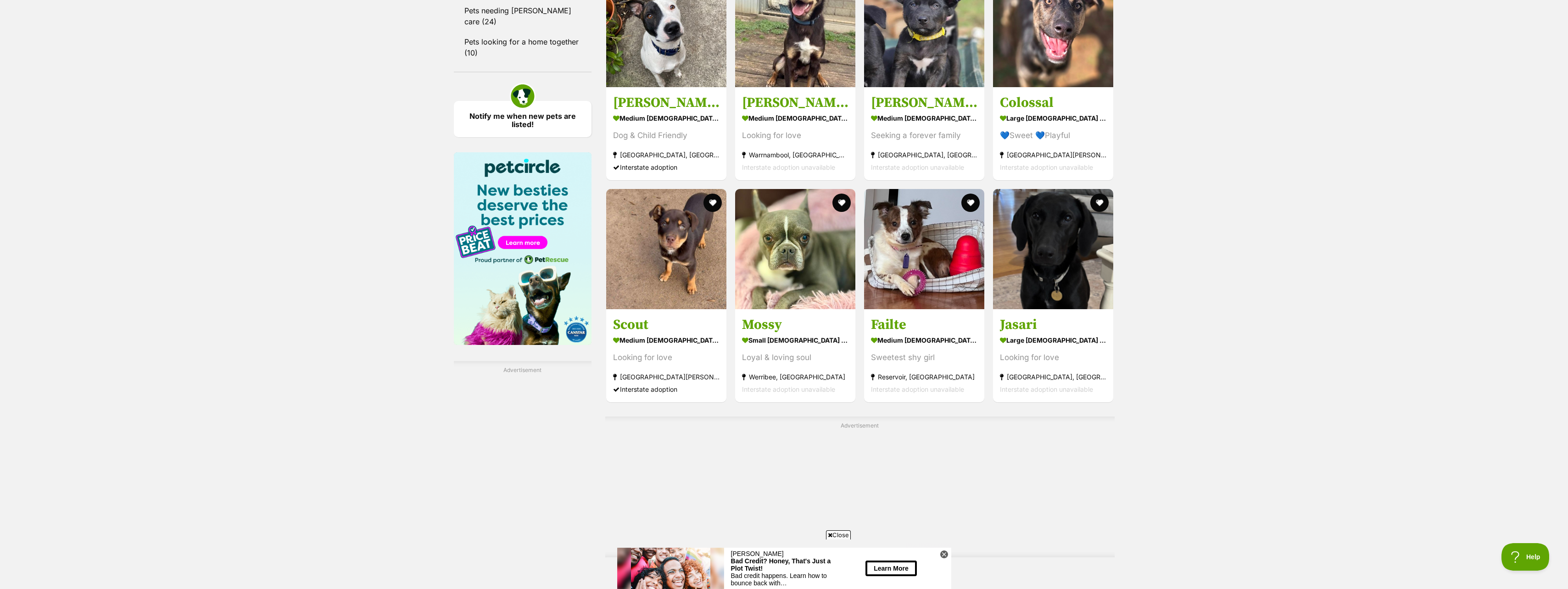
scroll to position [1372, 0]
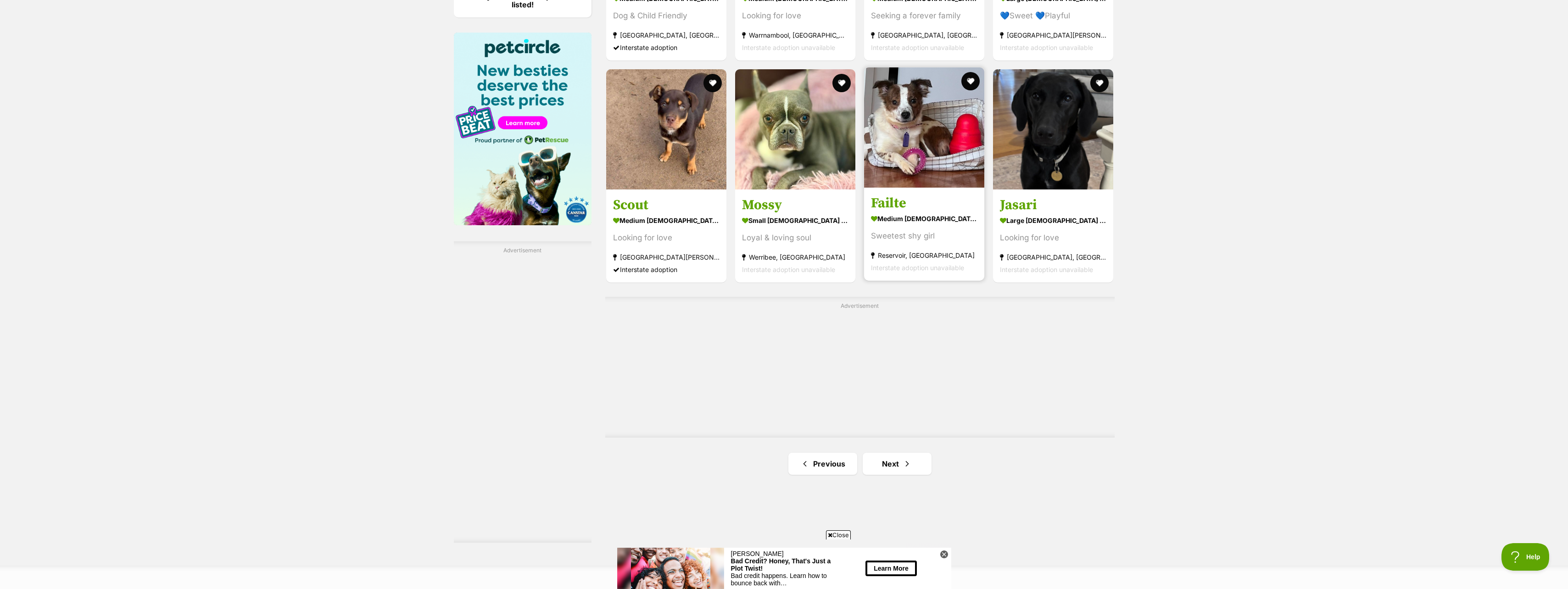
click at [901, 199] on h3 "Failte" at bounding box center [924, 202] width 106 height 17
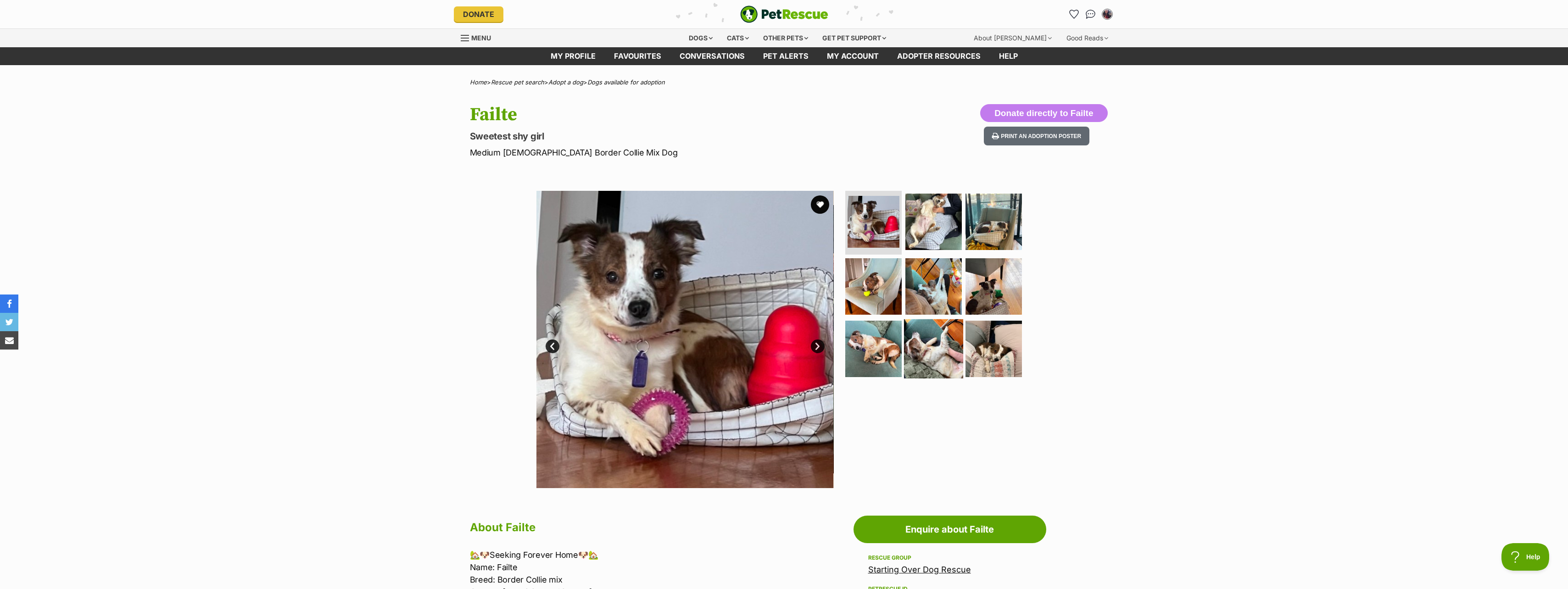
click at [934, 354] on img at bounding box center [933, 348] width 60 height 60
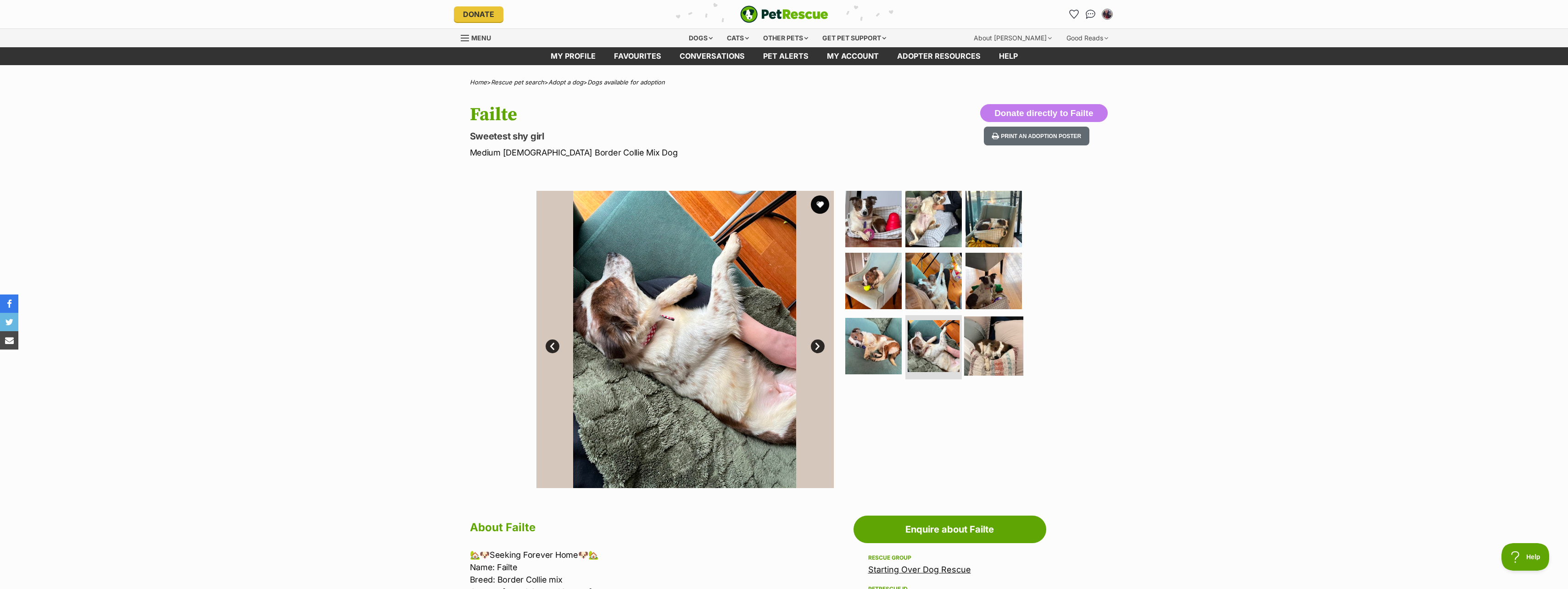
click at [992, 340] on img at bounding box center [993, 345] width 60 height 60
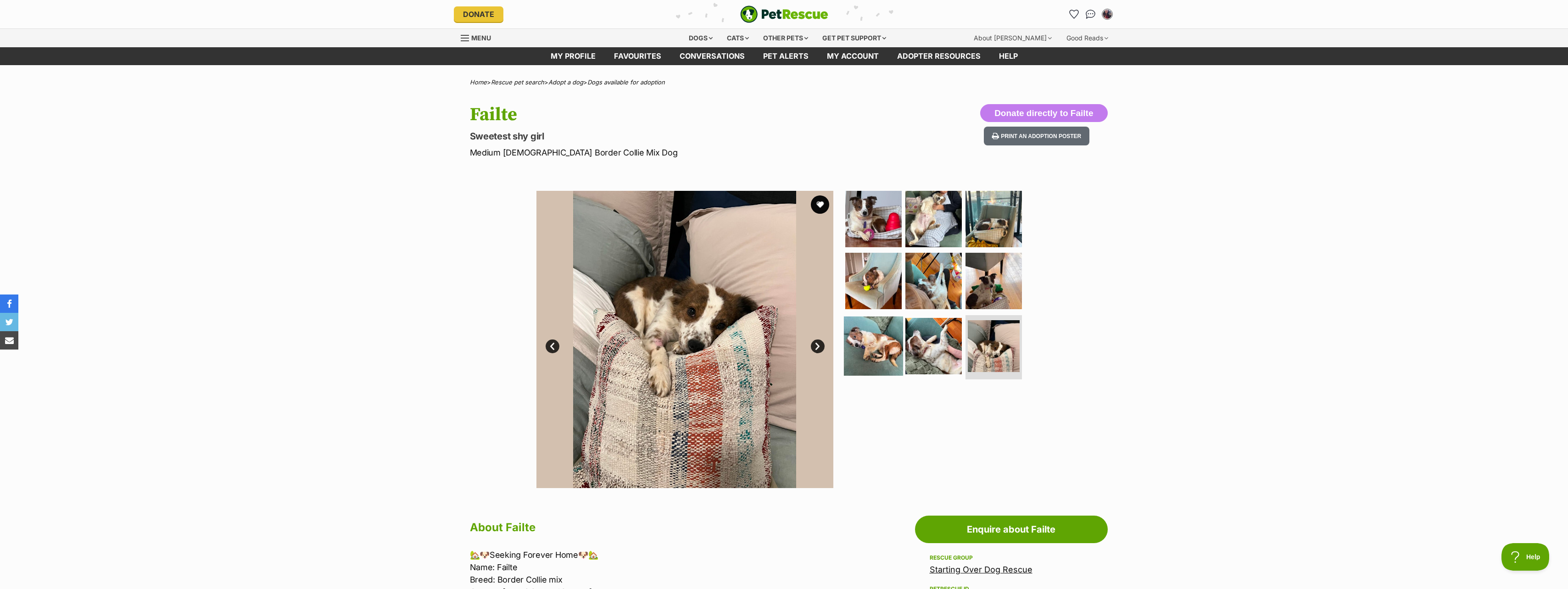
click at [872, 346] on img at bounding box center [873, 345] width 60 height 60
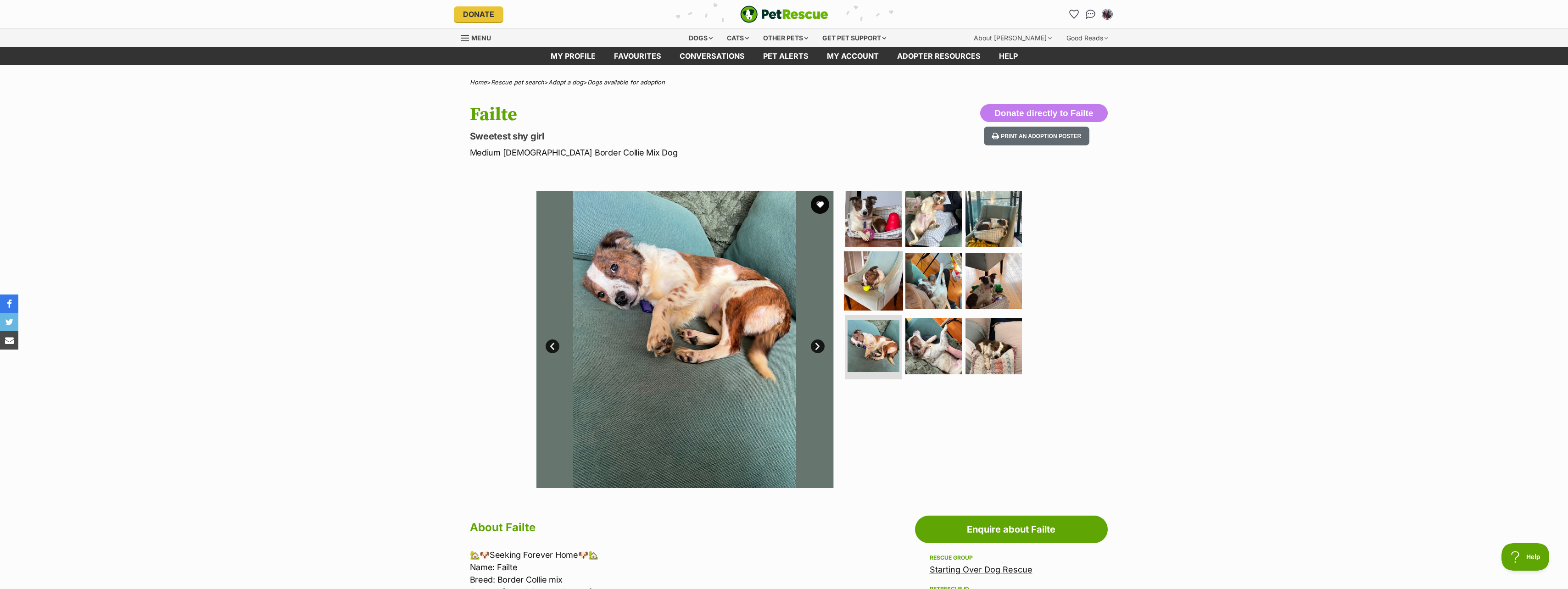
click at [876, 278] on img at bounding box center [873, 280] width 60 height 60
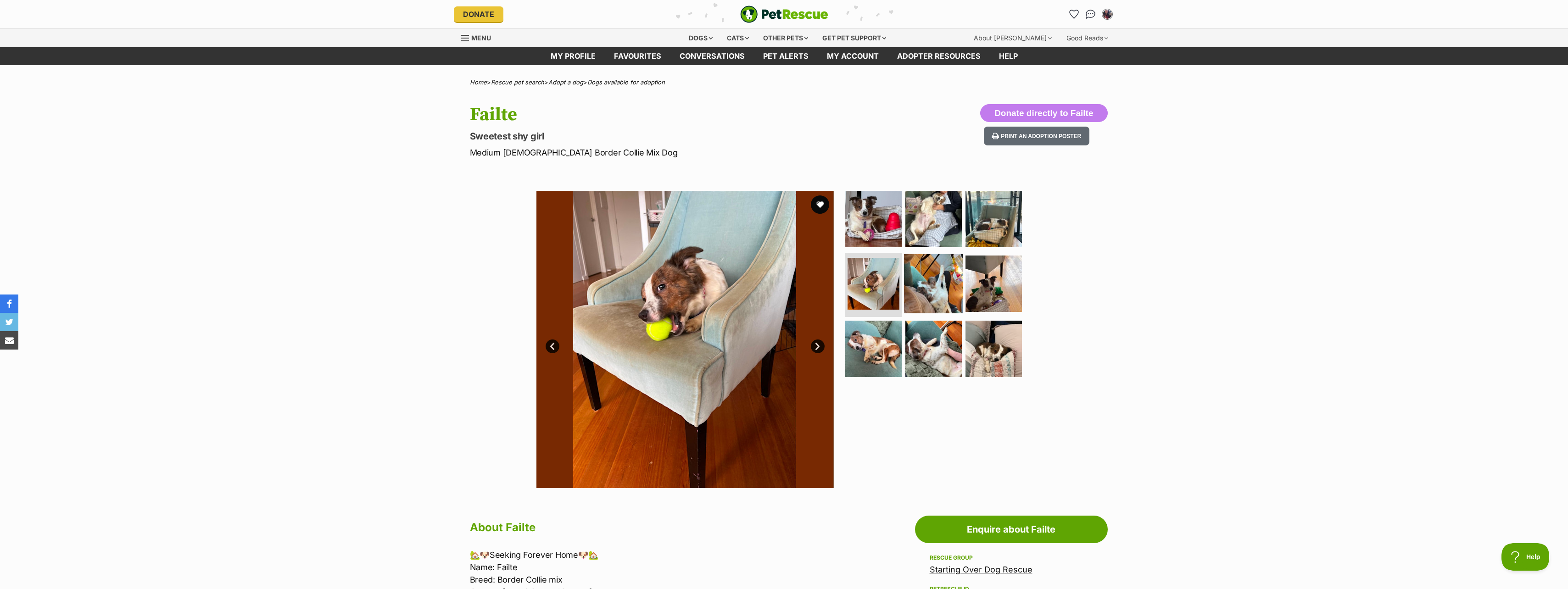
click at [932, 274] on img at bounding box center [933, 283] width 60 height 60
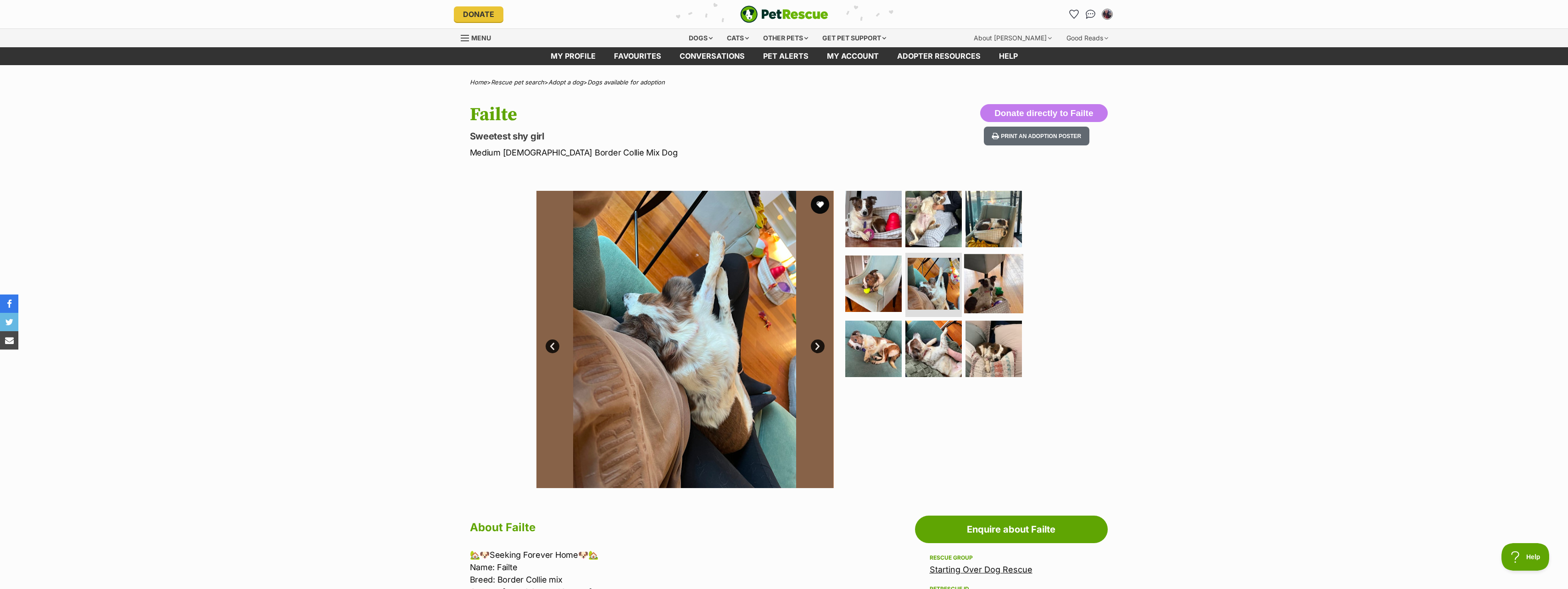
click at [981, 284] on img at bounding box center [993, 283] width 60 height 60
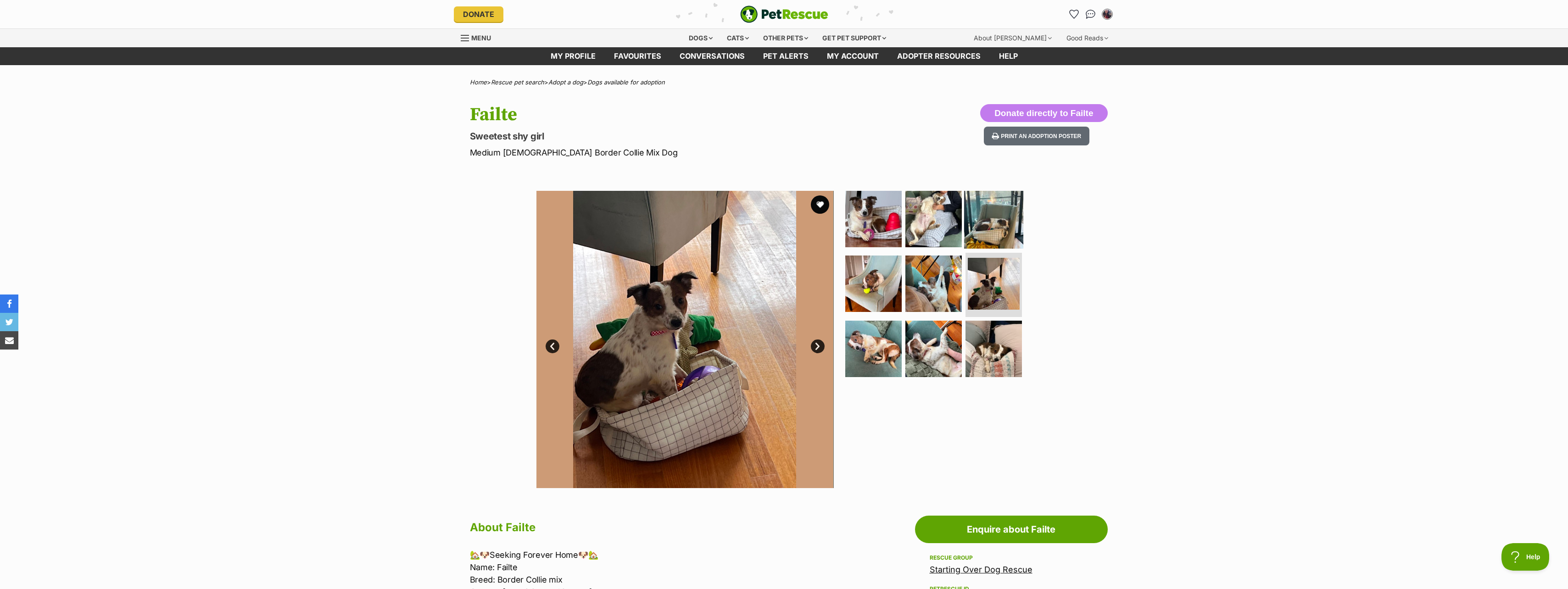
click at [992, 225] on img at bounding box center [993, 218] width 60 height 60
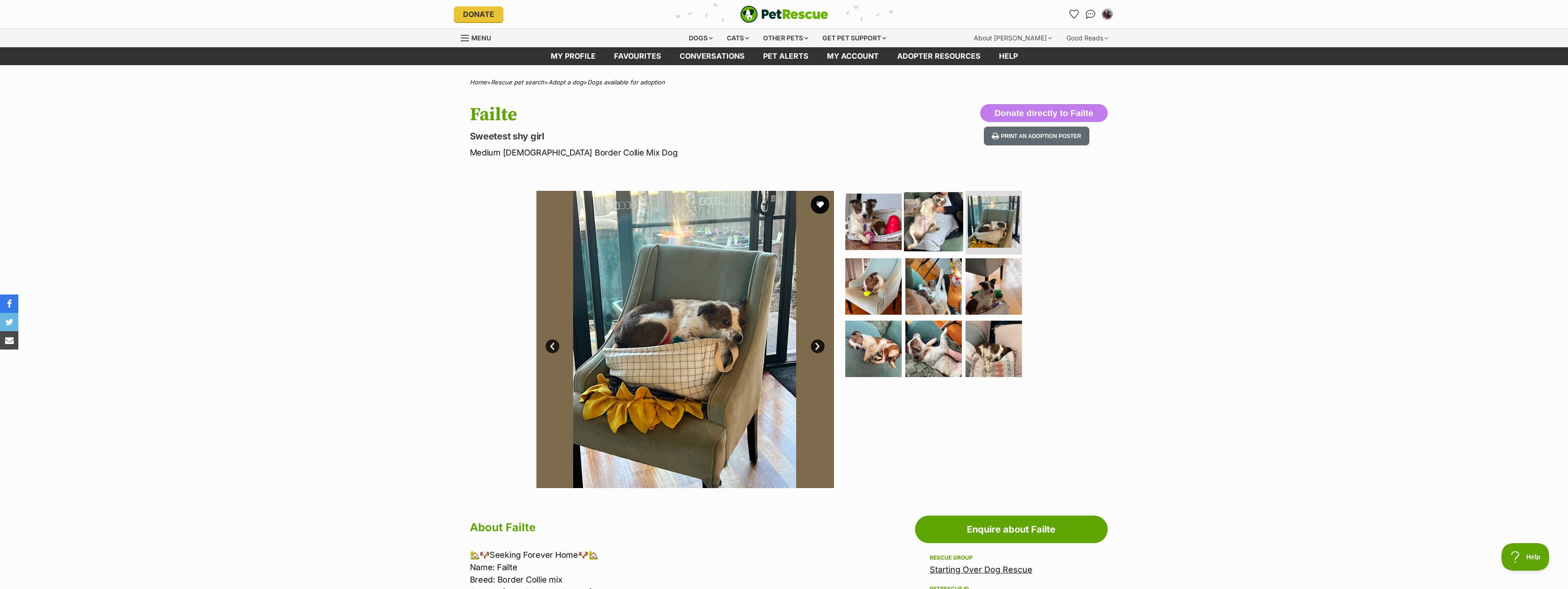
click at [940, 215] on img at bounding box center [933, 221] width 60 height 60
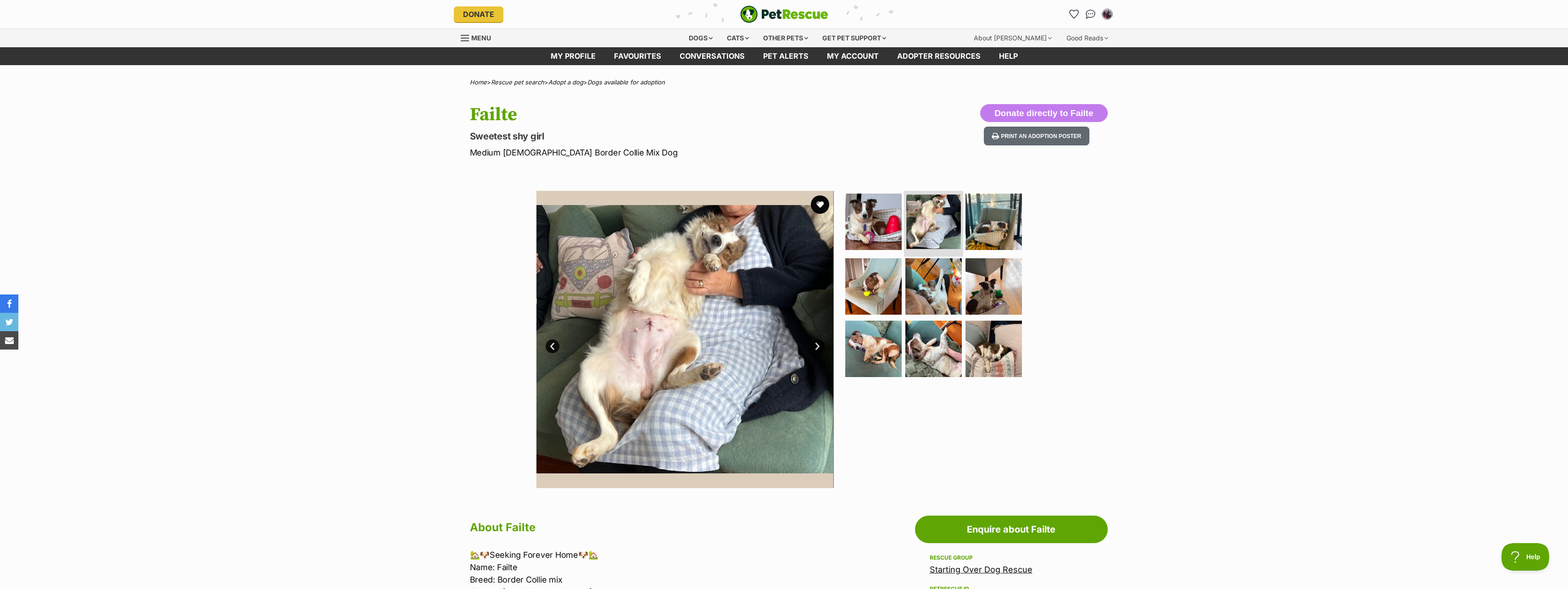
click at [917, 223] on img at bounding box center [934, 222] width 55 height 55
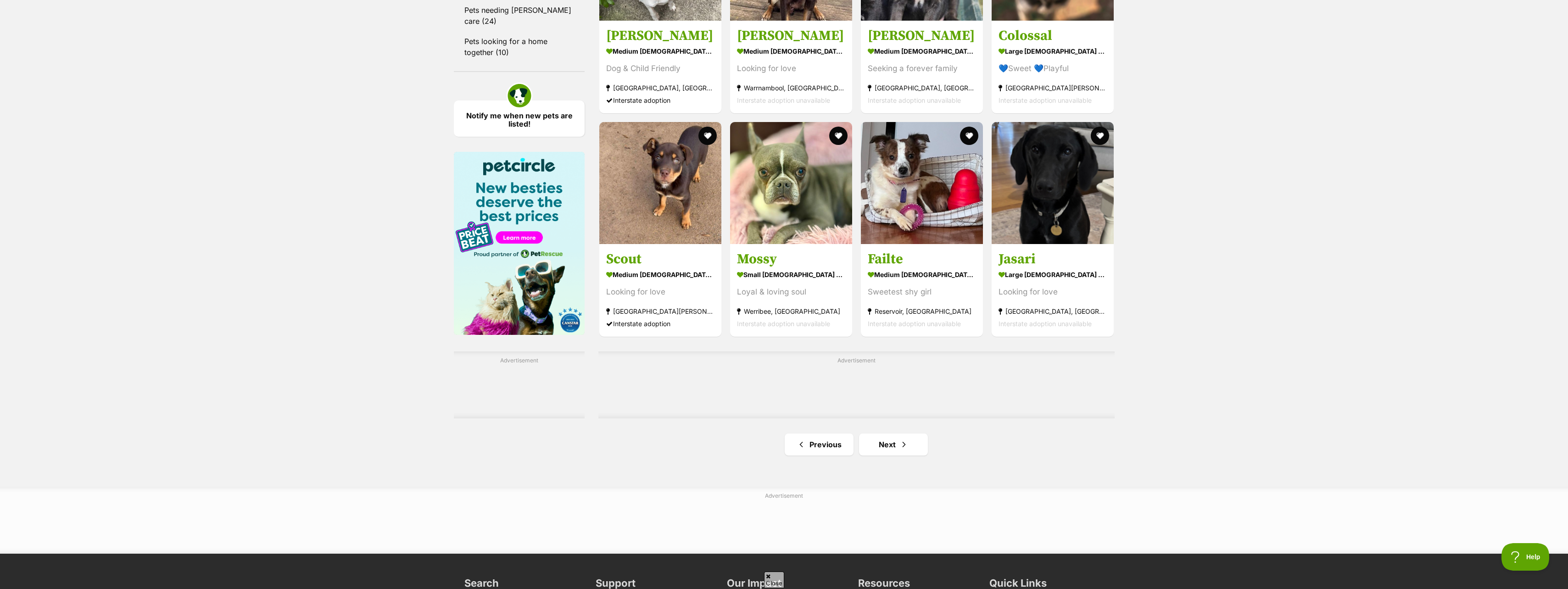
scroll to position [1216, 0]
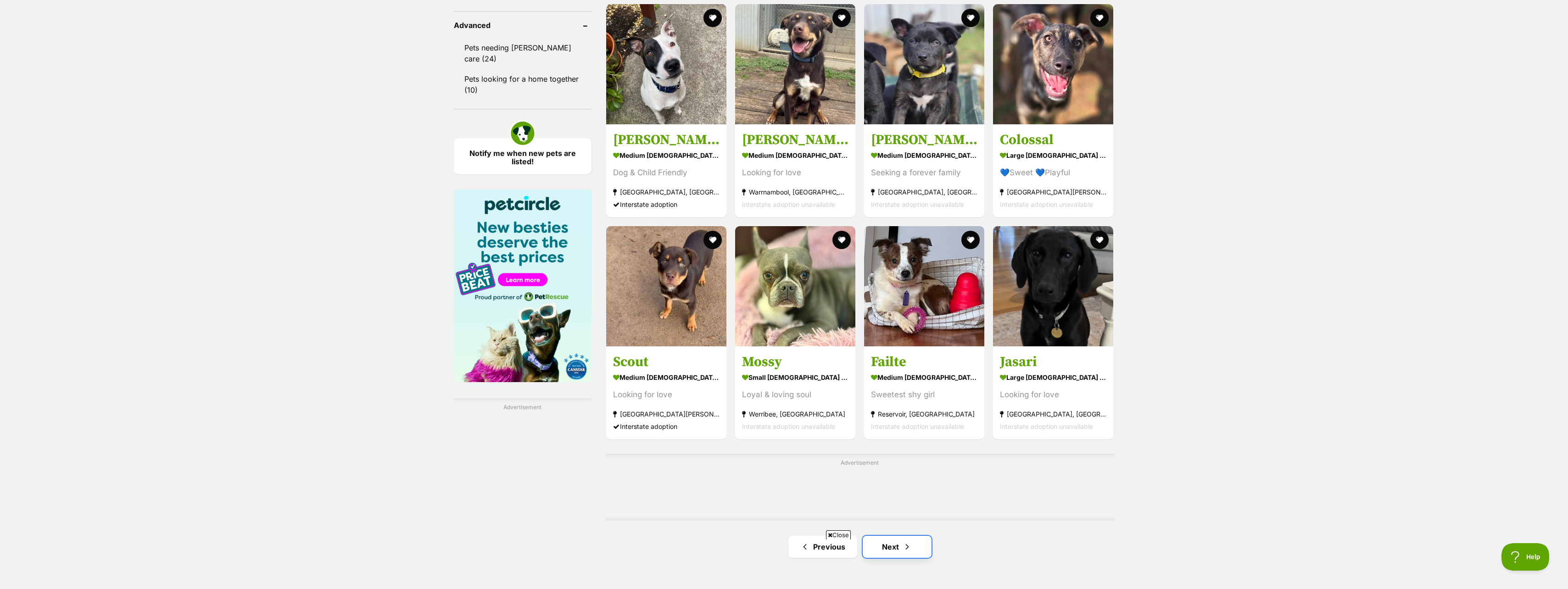
click at [882, 536] on link "Next" at bounding box center [896, 547] width 69 height 22
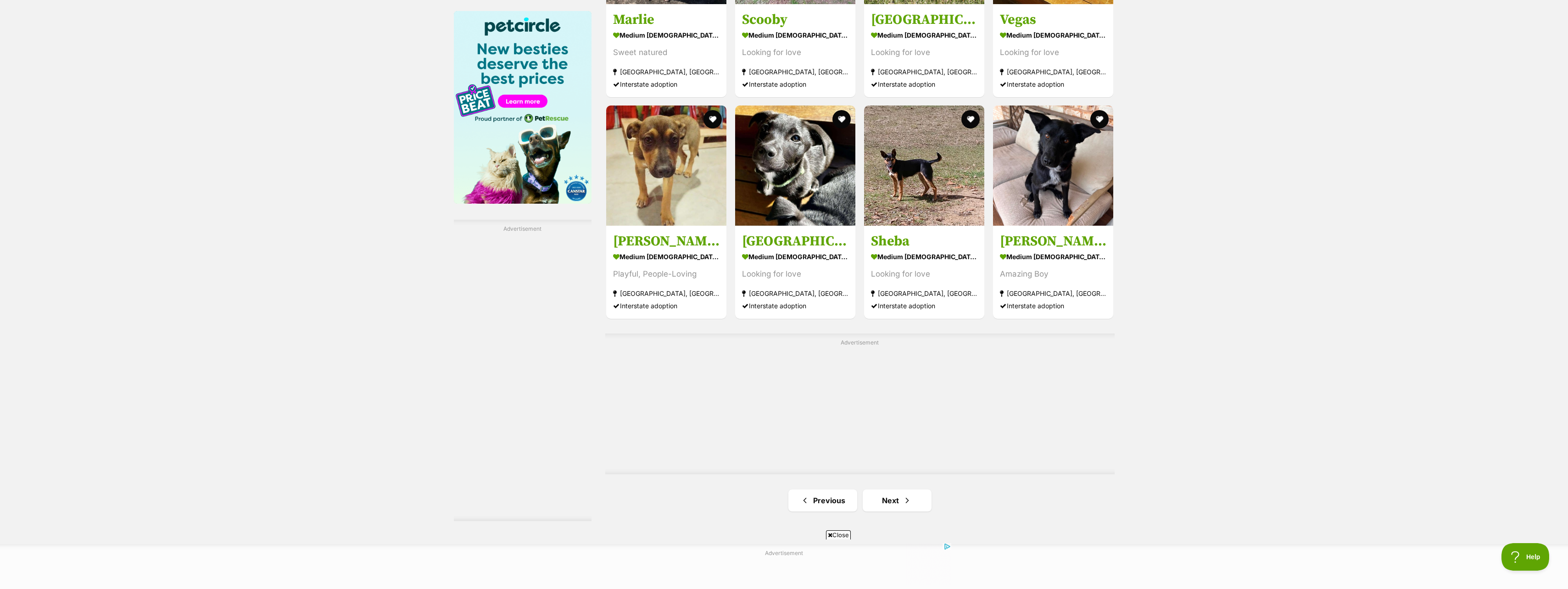
scroll to position [1624, 0]
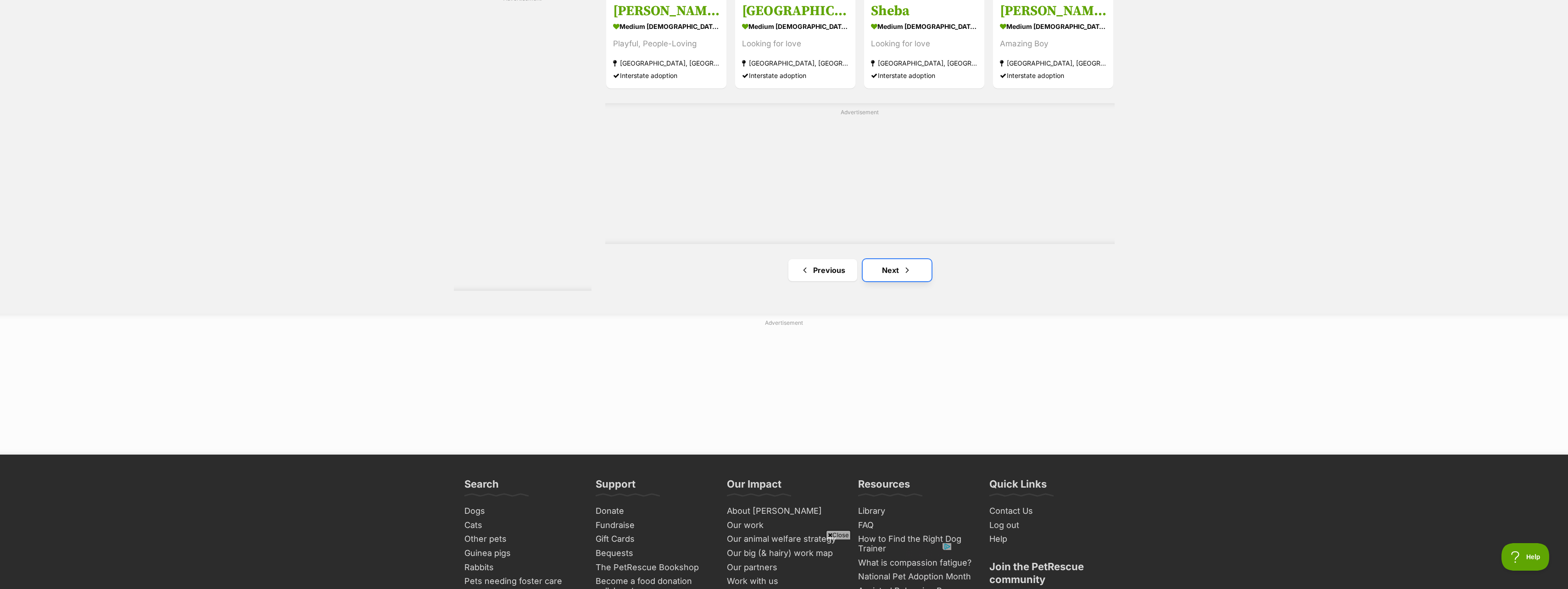
click at [898, 270] on link "Next" at bounding box center [896, 270] width 69 height 22
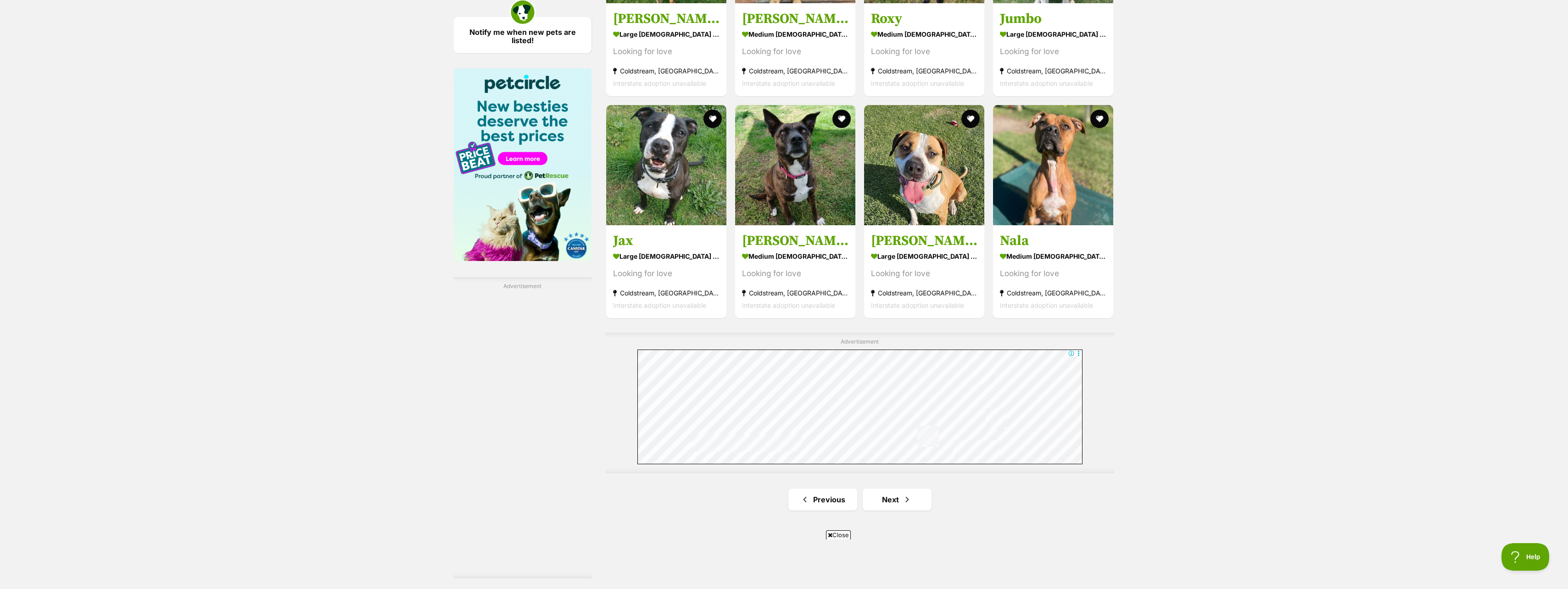
scroll to position [1511, 0]
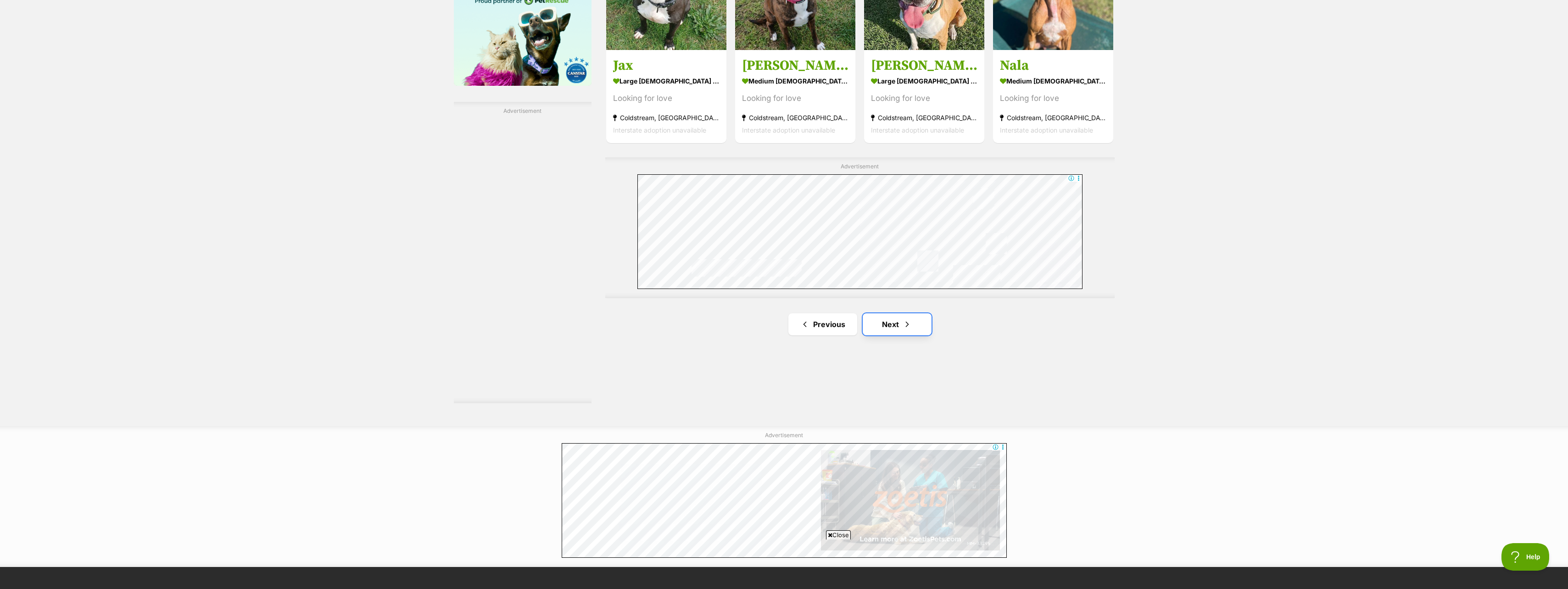
click at [894, 324] on link "Next" at bounding box center [896, 324] width 69 height 22
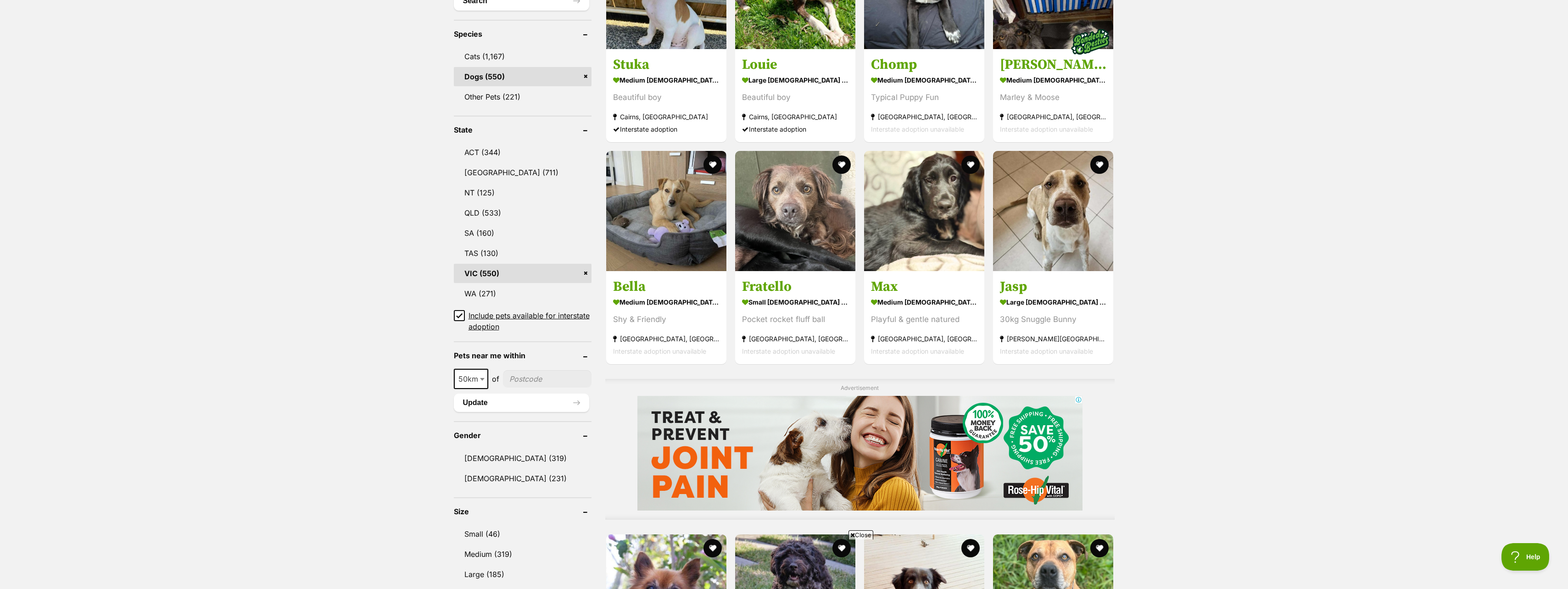
scroll to position [436, 0]
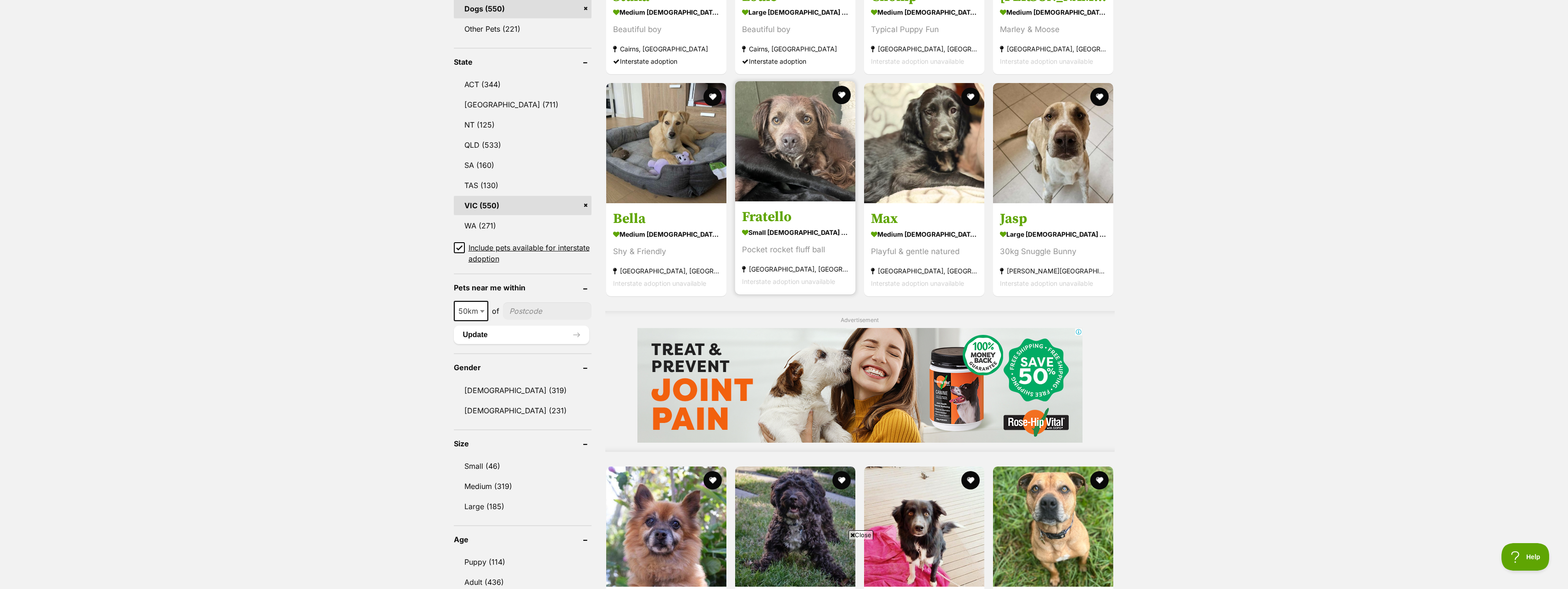
click at [772, 213] on h3 "Fratello" at bounding box center [795, 216] width 106 height 17
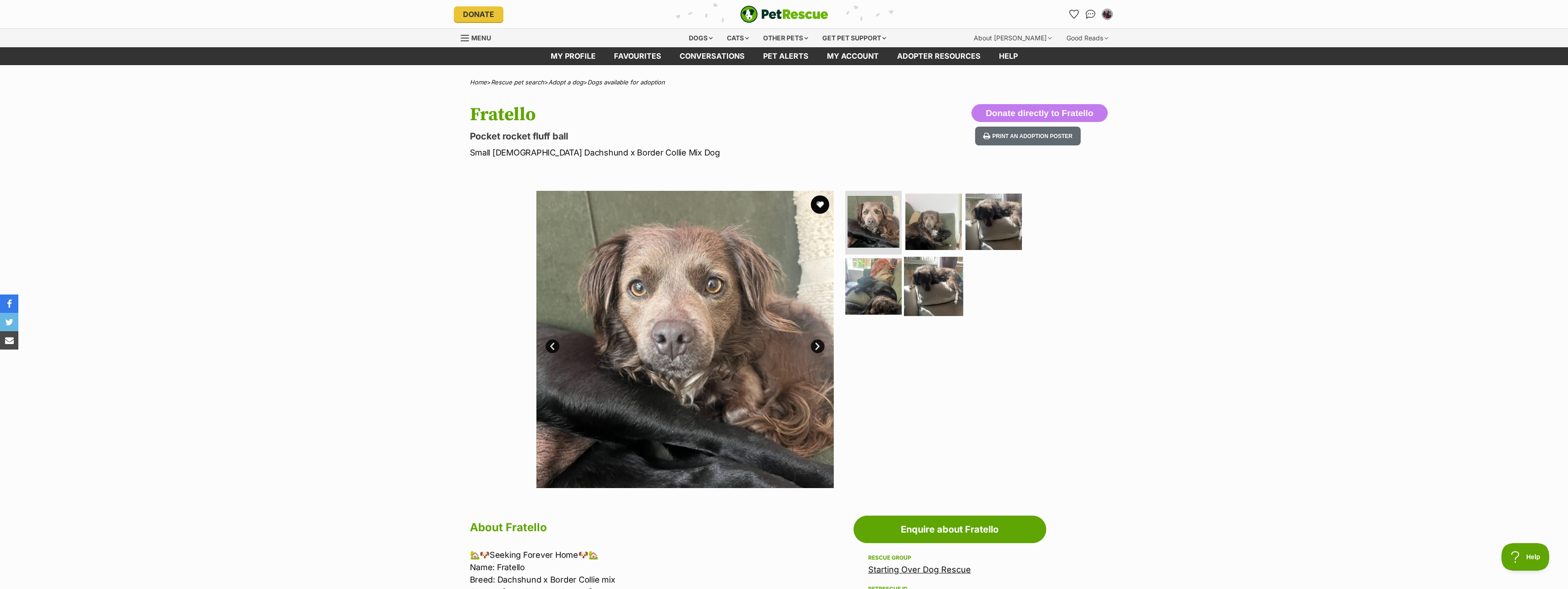
click at [931, 278] on img at bounding box center [933, 286] width 60 height 60
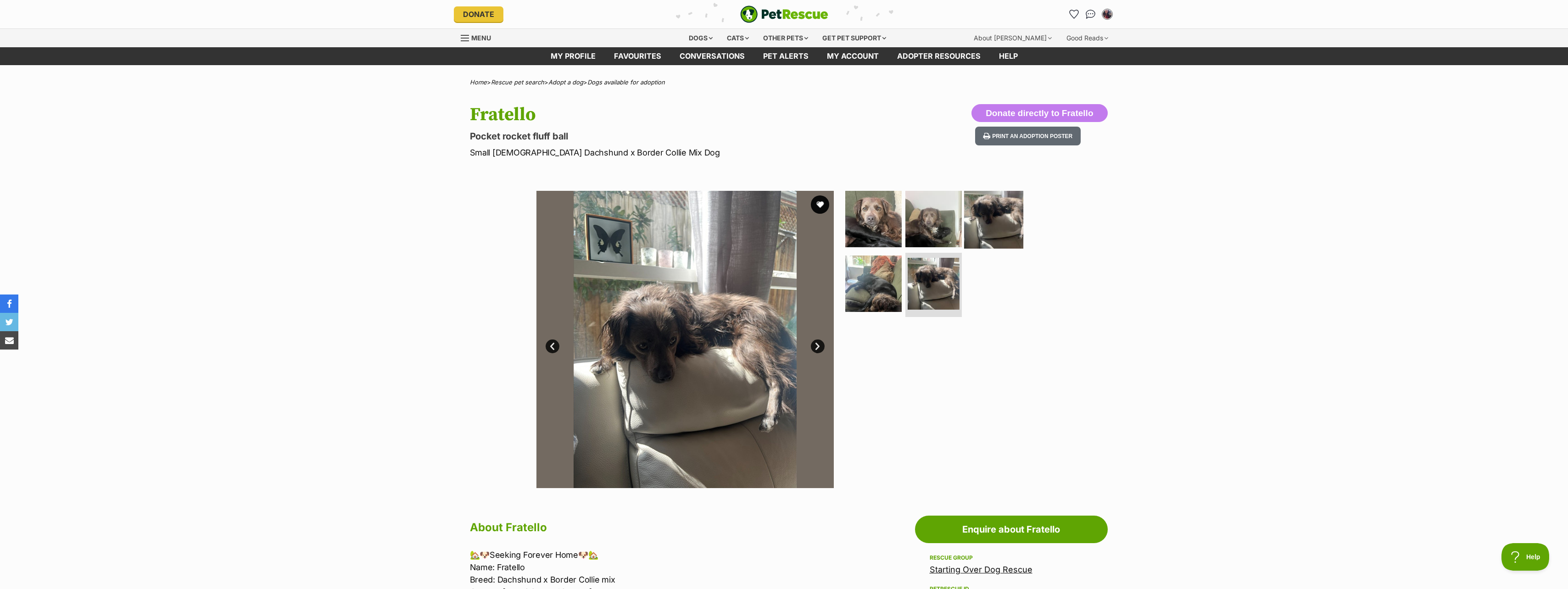
click at [993, 213] on img at bounding box center [993, 218] width 60 height 60
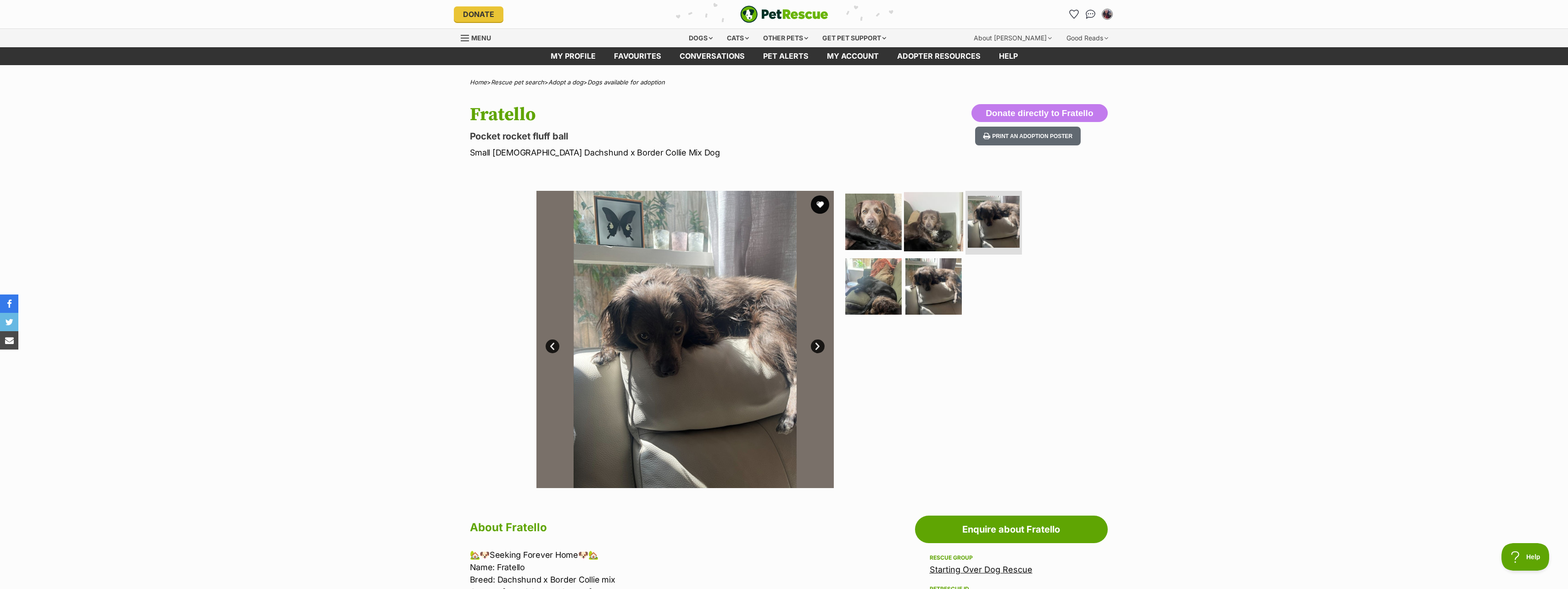
click at [926, 223] on img at bounding box center [933, 221] width 60 height 60
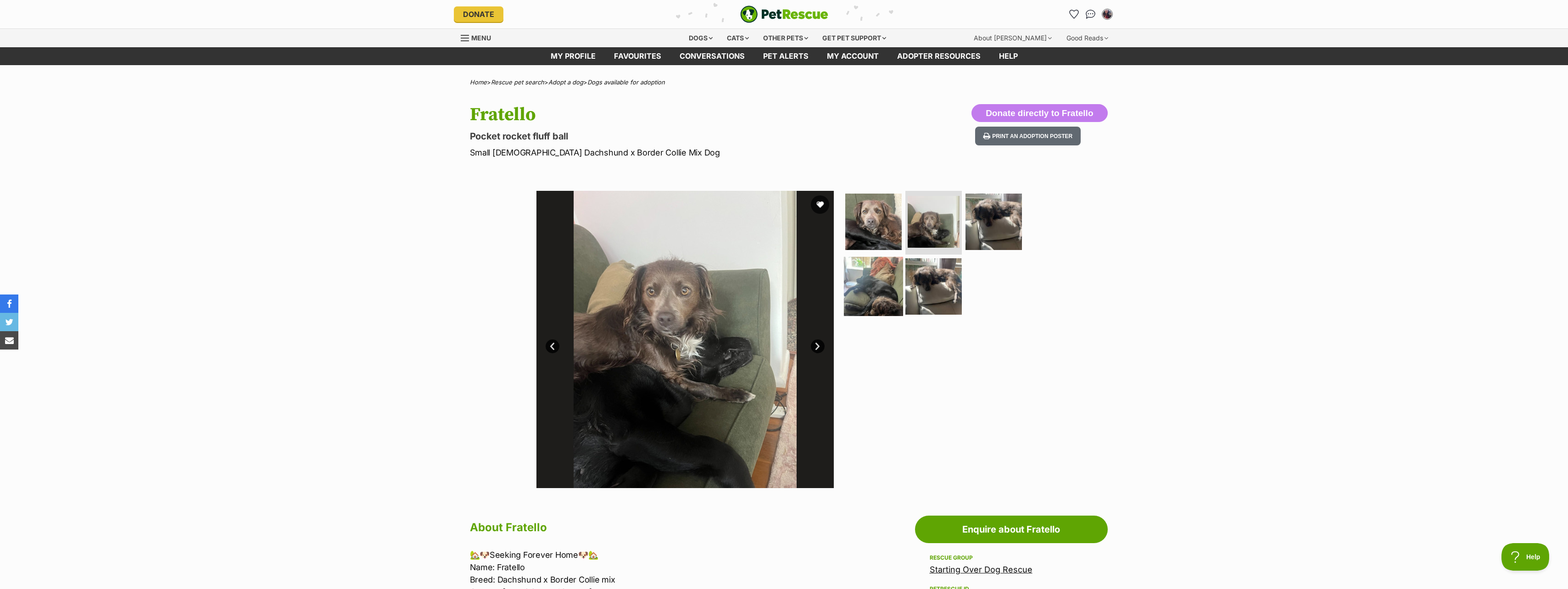
click at [860, 290] on img at bounding box center [873, 286] width 60 height 60
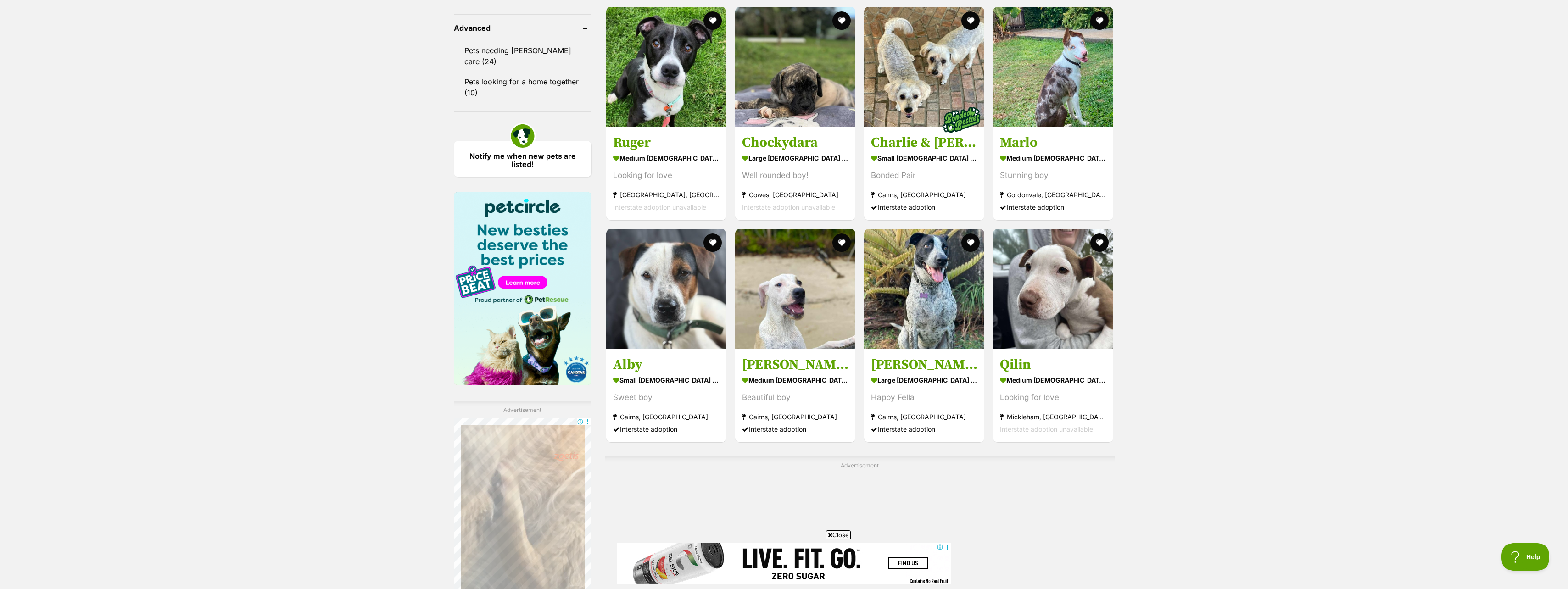
scroll to position [695, 0]
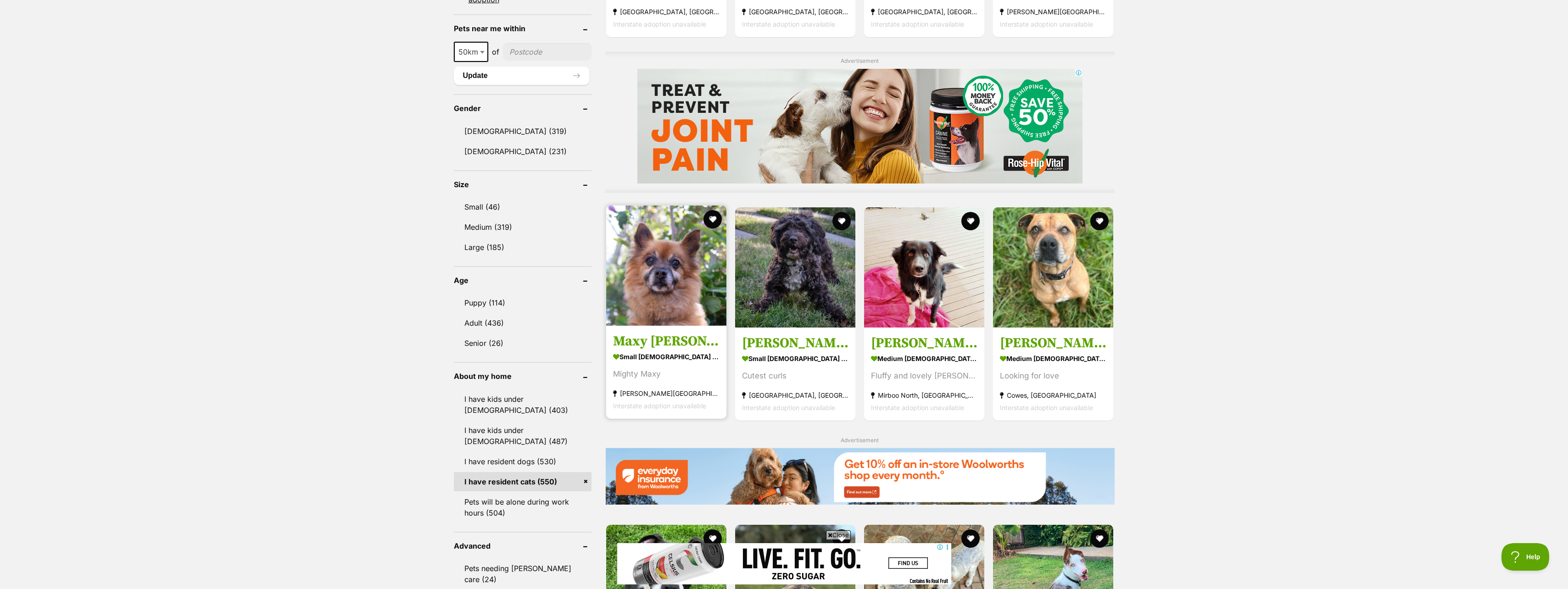
click at [670, 298] on img at bounding box center [665, 265] width 120 height 120
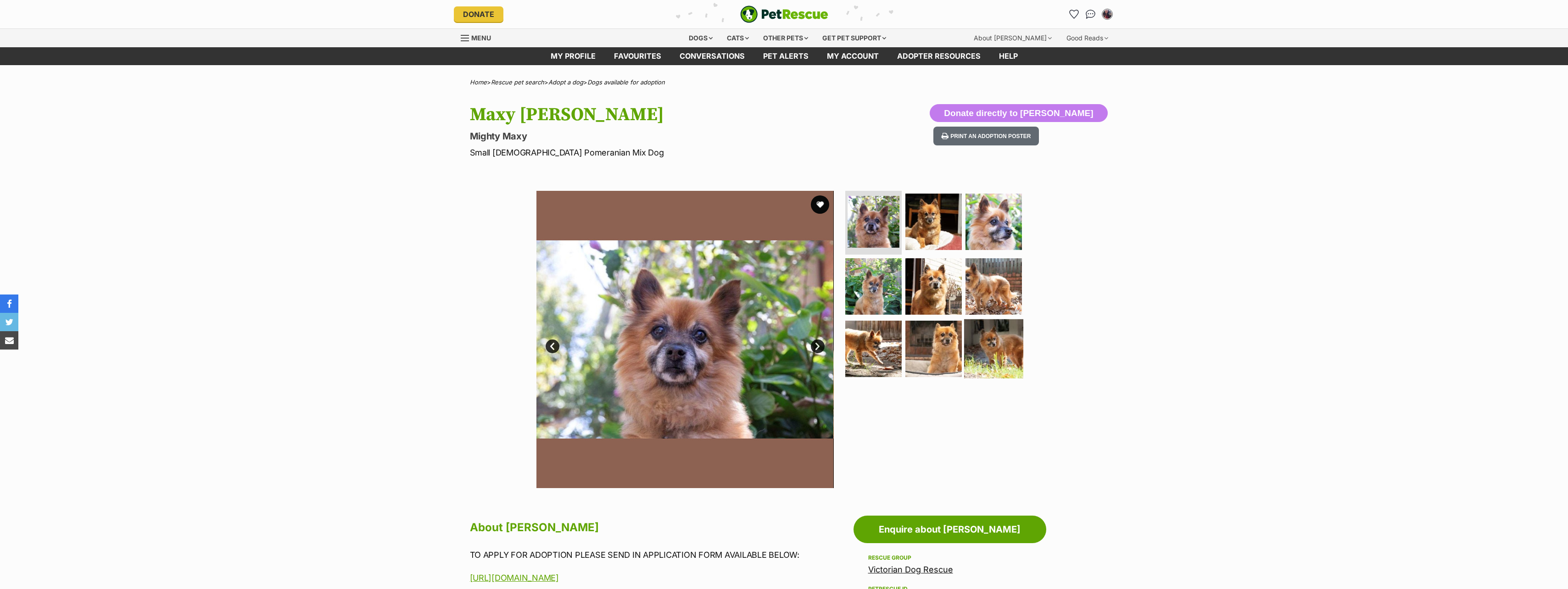
click at [999, 352] on img at bounding box center [993, 348] width 60 height 60
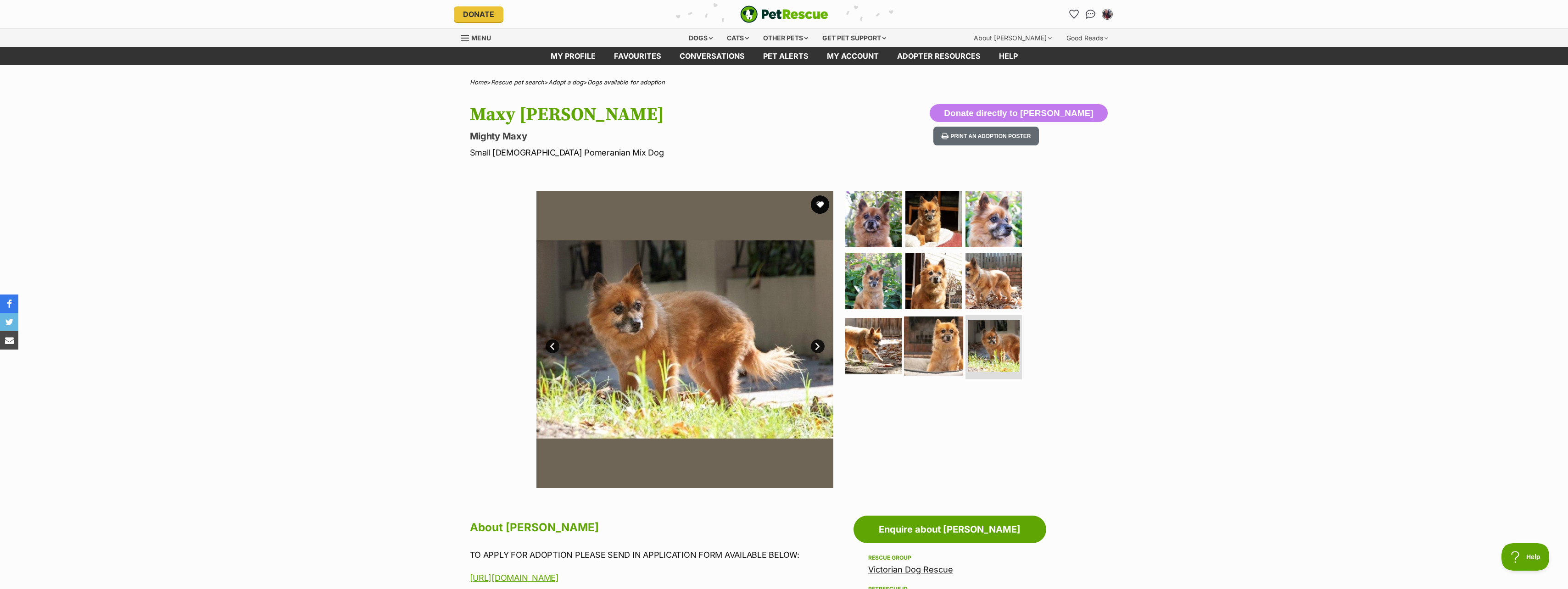
click at [951, 343] on img at bounding box center [933, 345] width 60 height 60
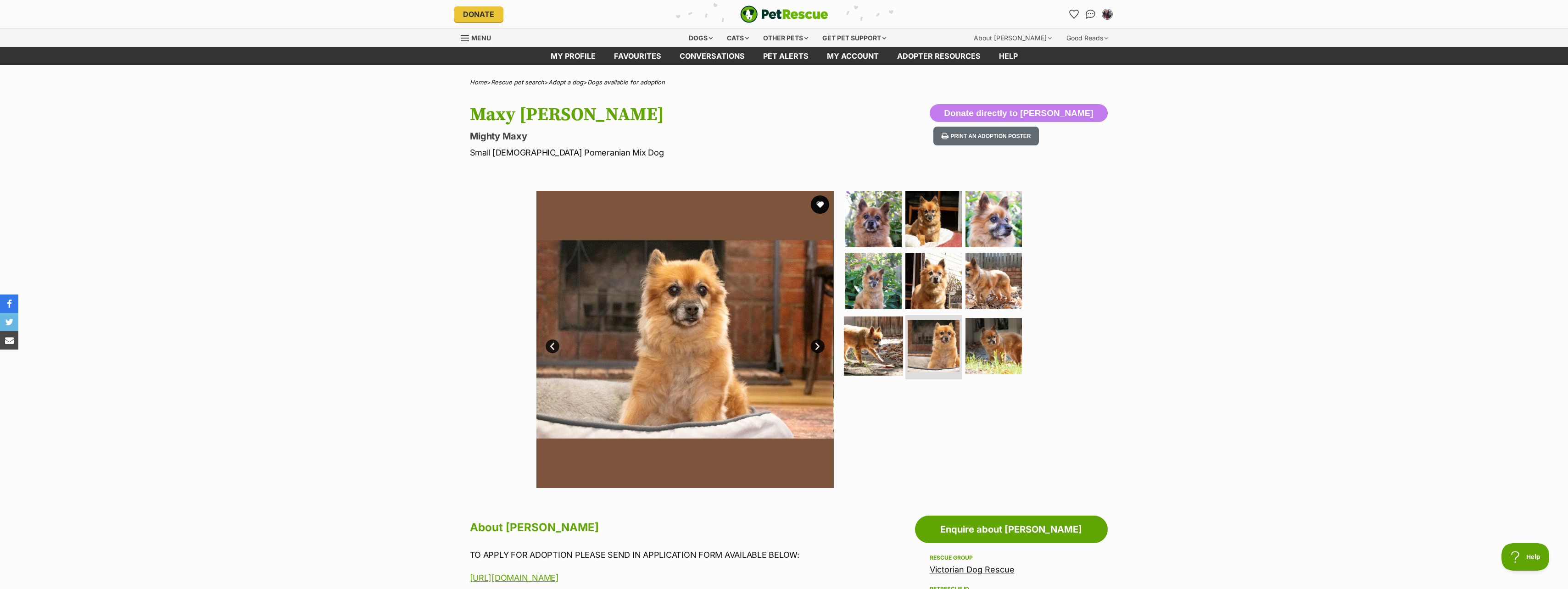
click at [893, 349] on img at bounding box center [873, 345] width 60 height 60
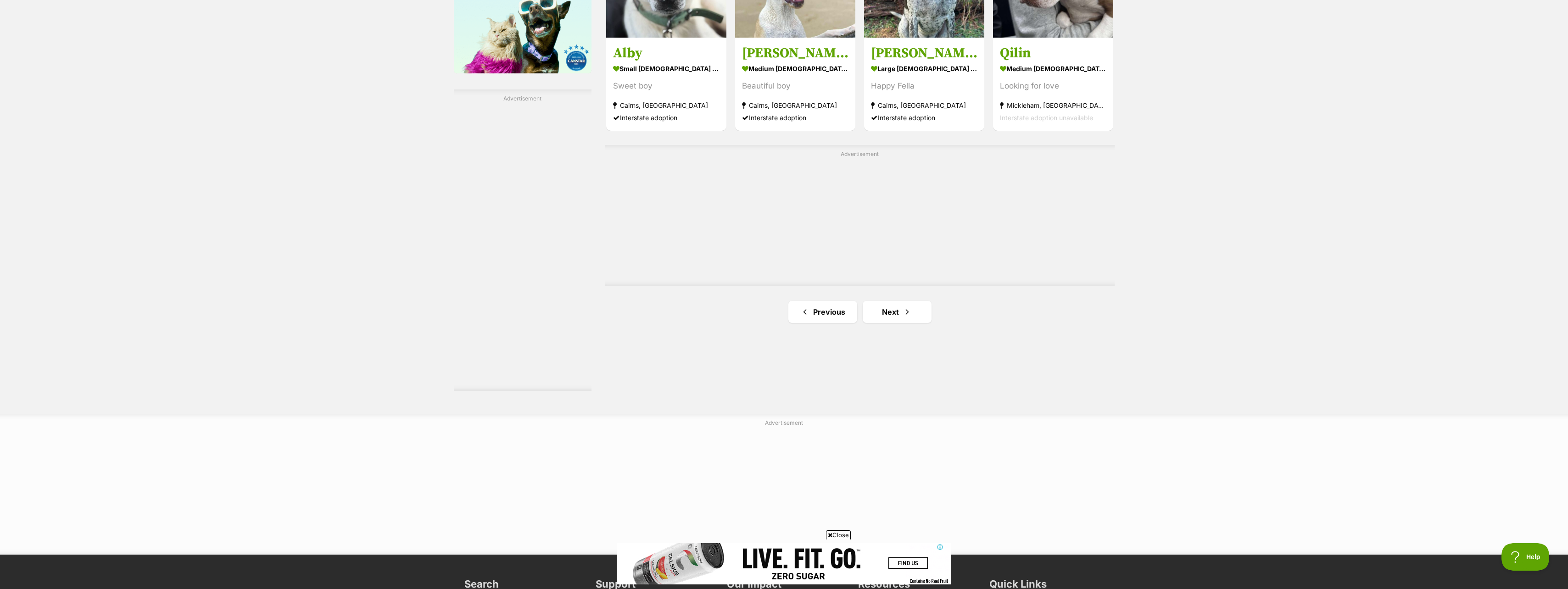
scroll to position [1604, 0]
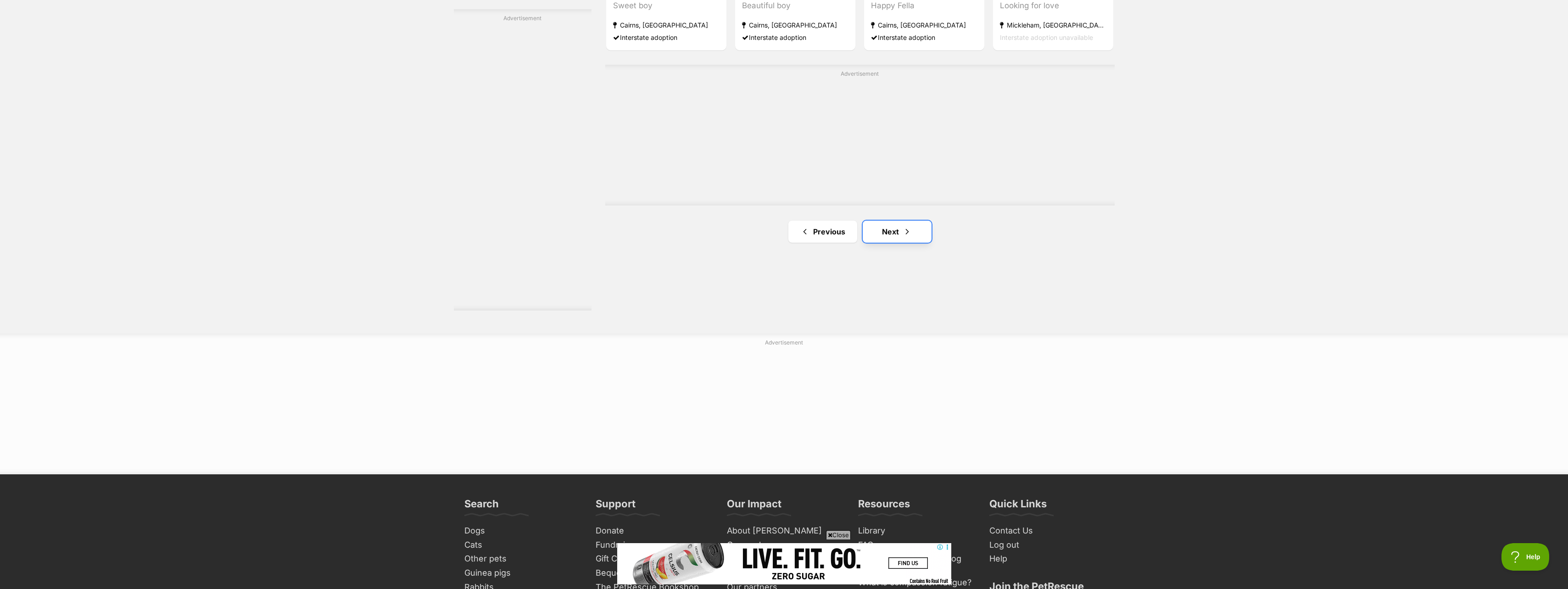
click at [908, 229] on span "Next page" at bounding box center [907, 232] width 9 height 11
click at [913, 232] on link "Next" at bounding box center [896, 232] width 69 height 22
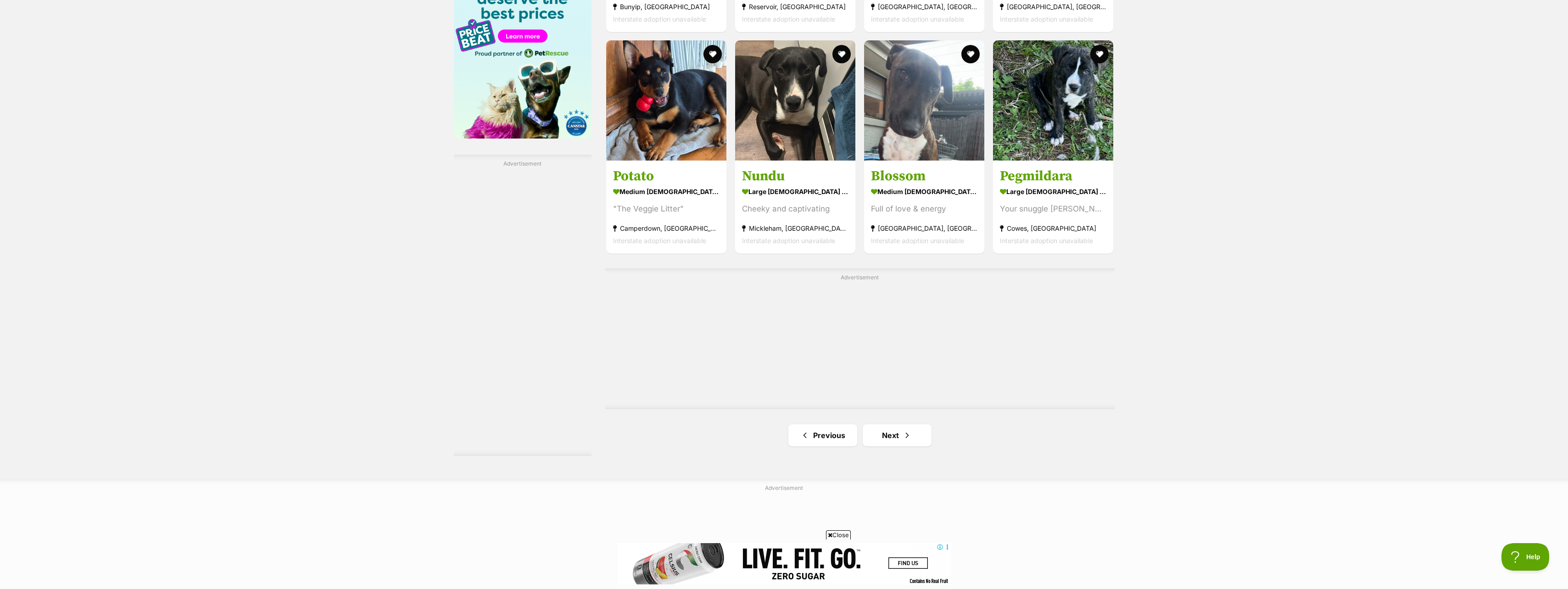
scroll to position [1445, 0]
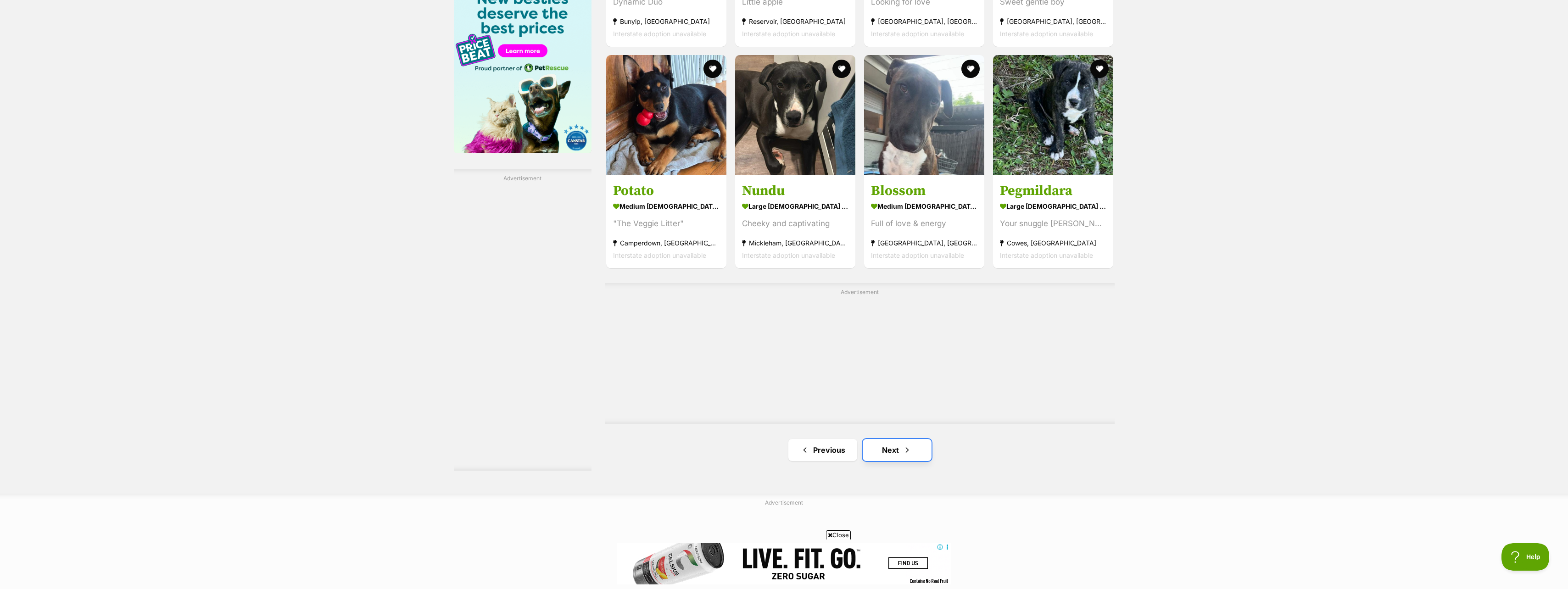
click at [903, 454] on span "Next page" at bounding box center [907, 450] width 9 height 11
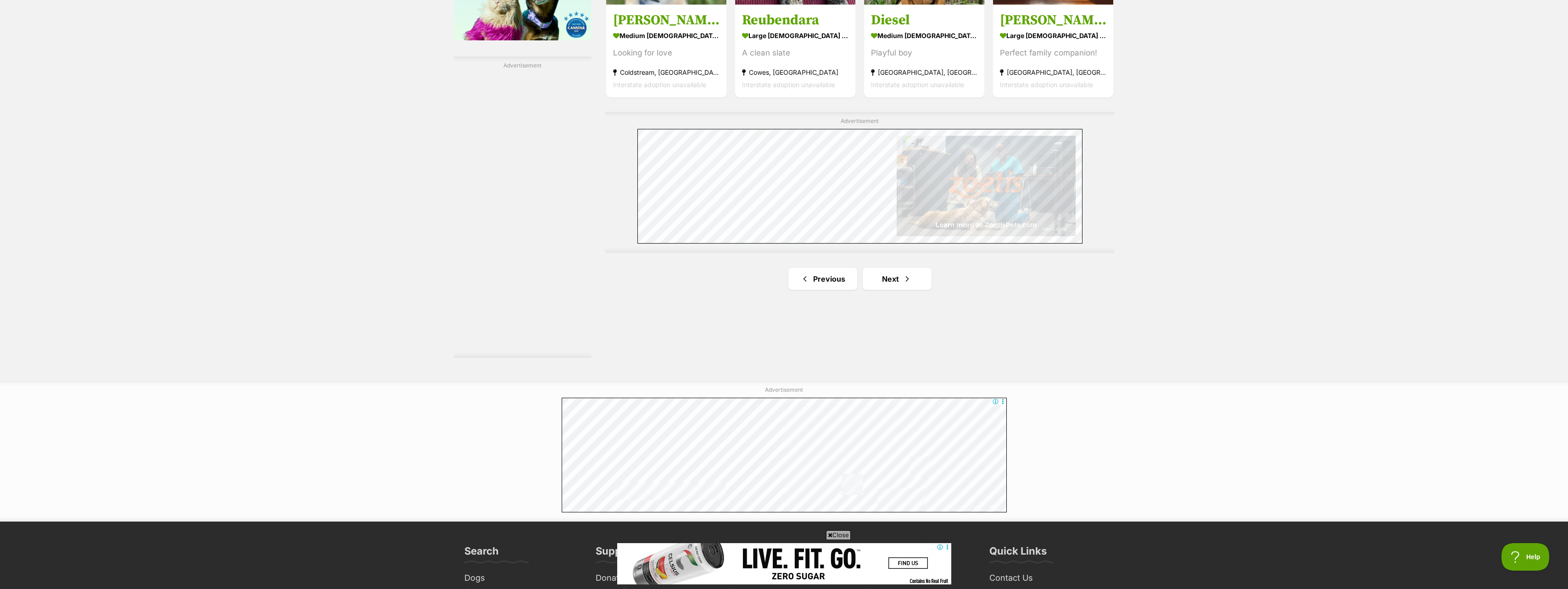
scroll to position [1536, 0]
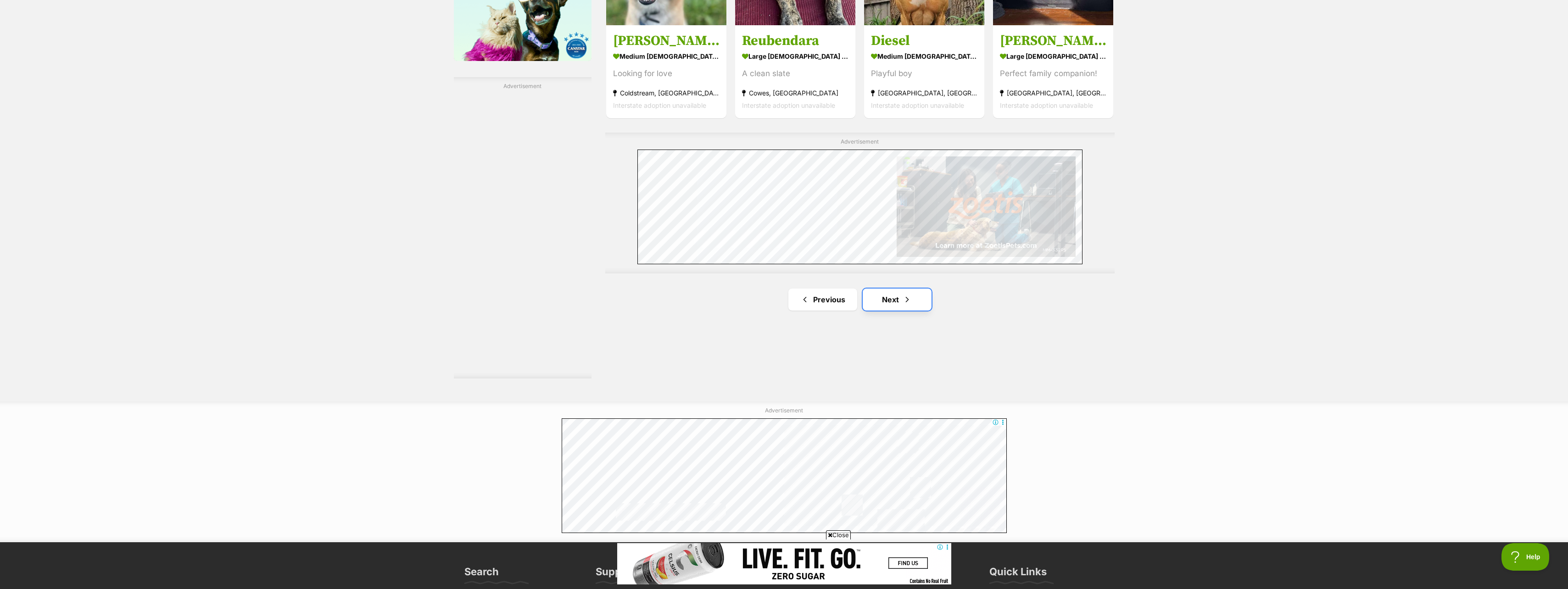
click at [914, 301] on link "Next" at bounding box center [896, 300] width 69 height 22
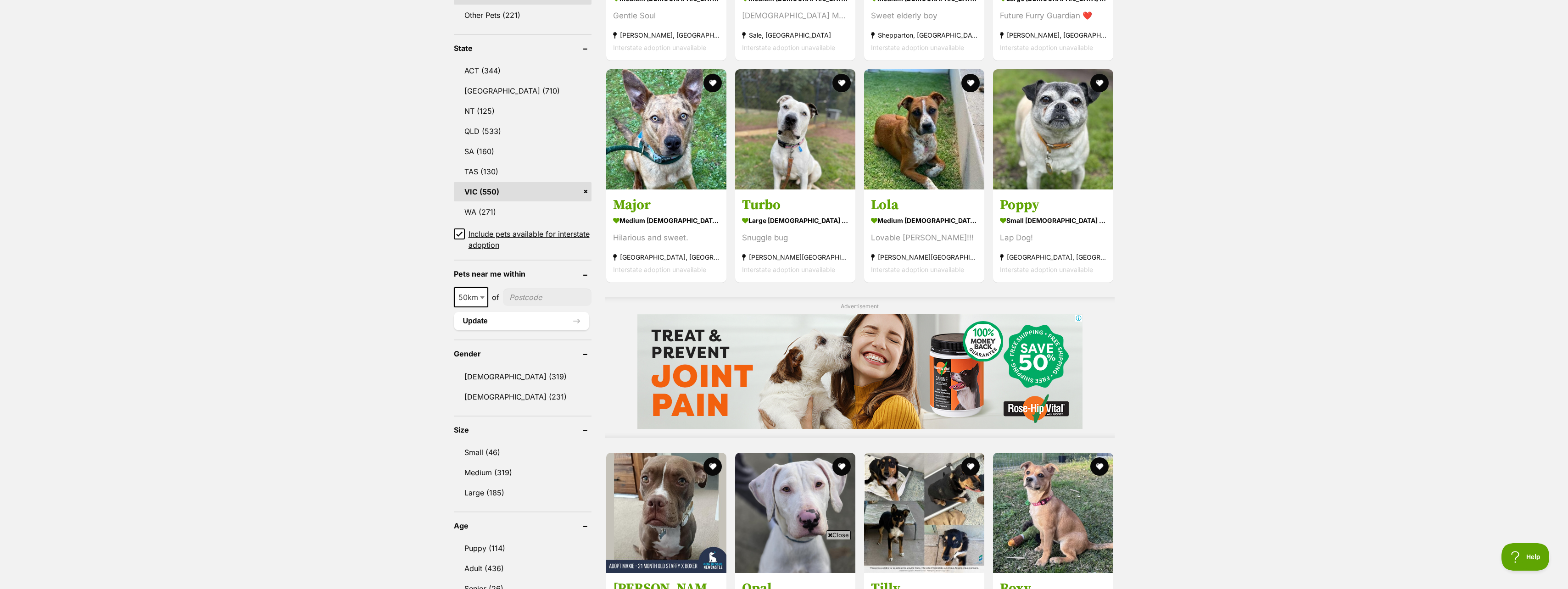
scroll to position [445, 0]
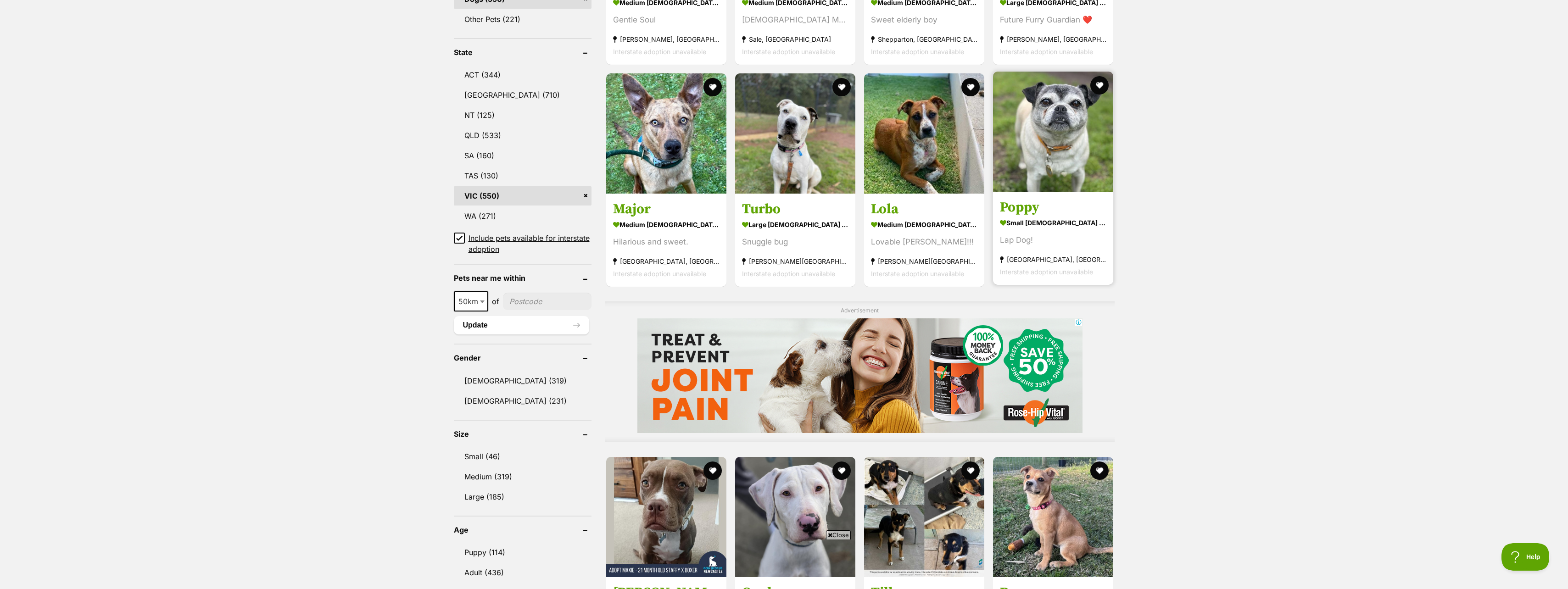
click at [1062, 180] on img at bounding box center [1052, 131] width 120 height 120
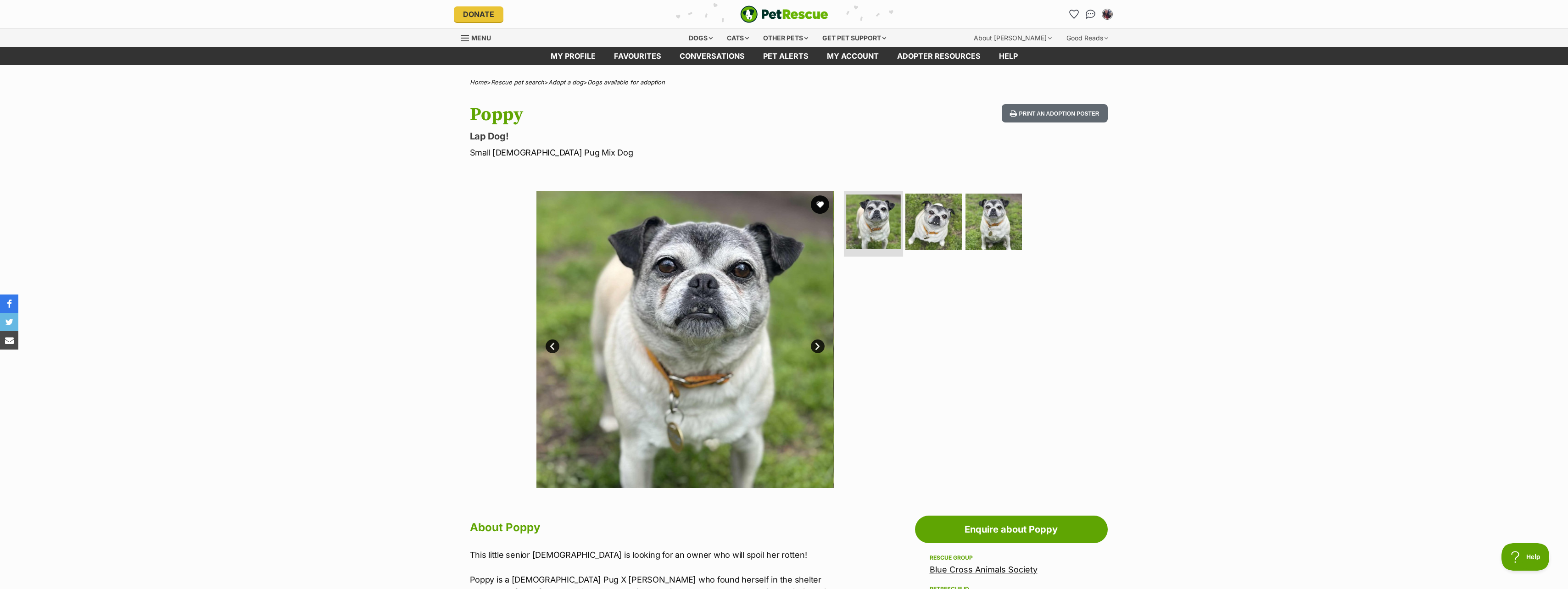
click at [880, 221] on img at bounding box center [873, 222] width 55 height 55
click at [821, 346] on link "Next" at bounding box center [817, 346] width 14 height 14
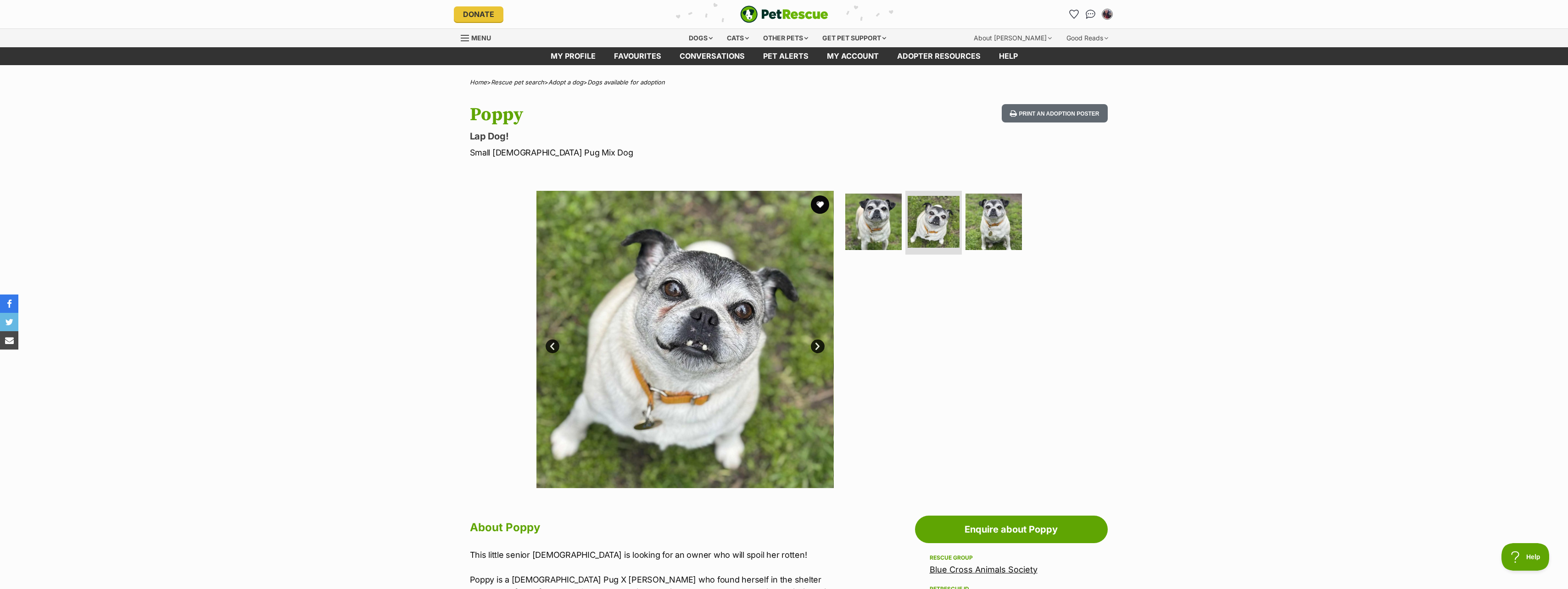
click at [821, 346] on link "Next" at bounding box center [817, 346] width 14 height 14
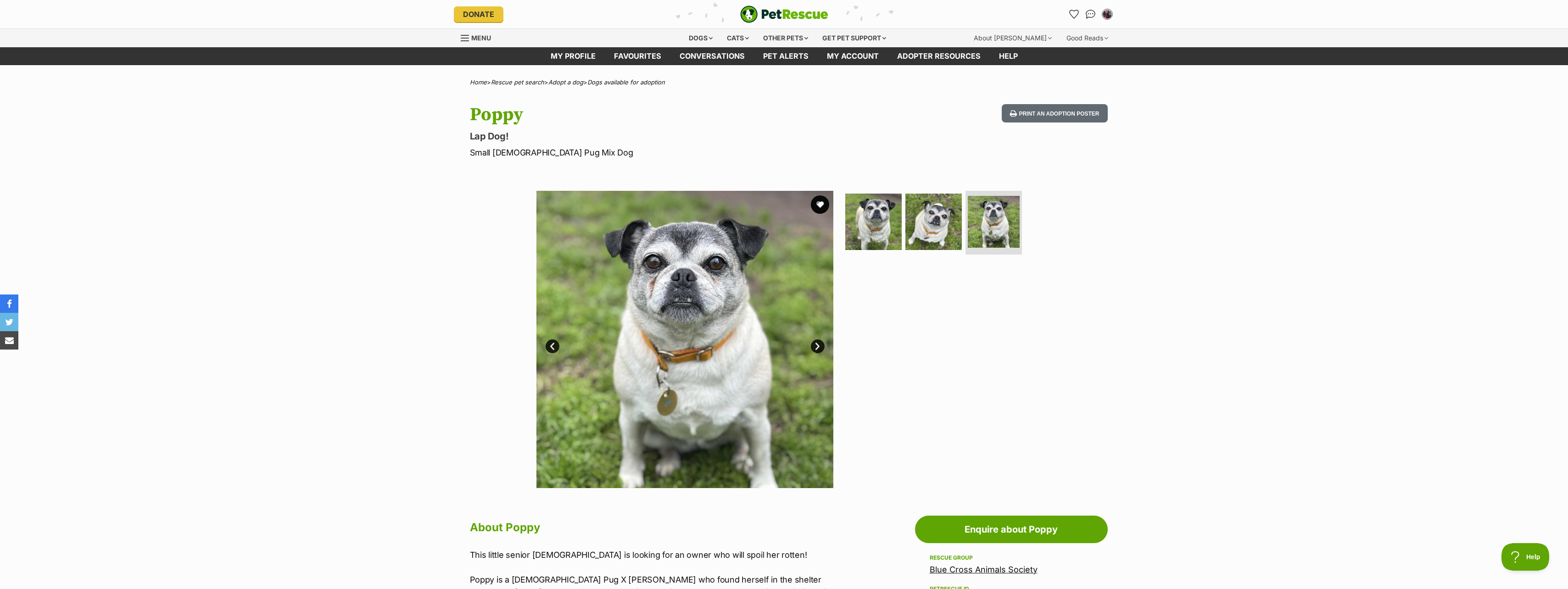
click at [821, 346] on link "Next" at bounding box center [817, 346] width 14 height 14
